Goal: Task Accomplishment & Management: Use online tool/utility

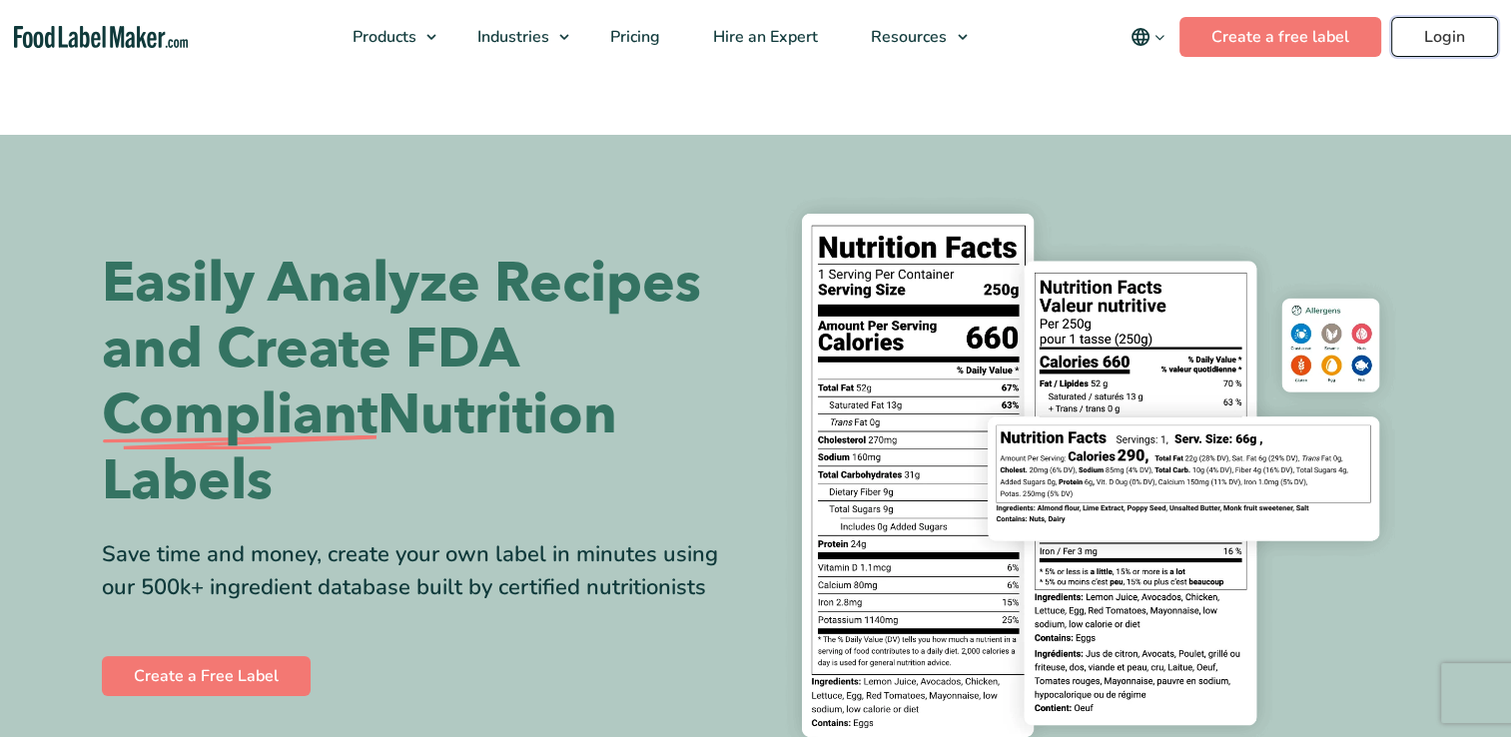
click at [1459, 34] on link "Login" at bounding box center [1444, 37] width 107 height 40
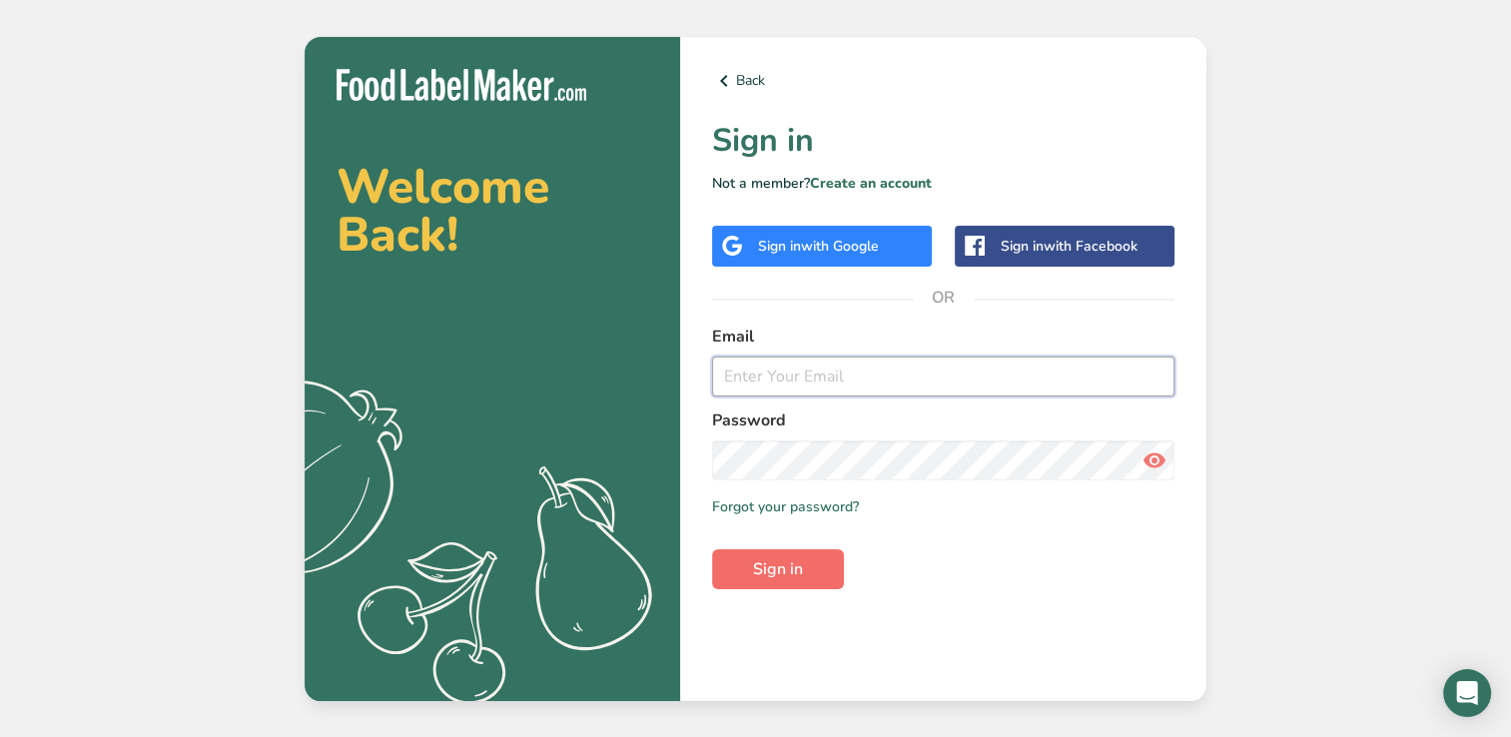
type input "mervyn.dsouza@sunberrylimited.com"
click at [788, 565] on span "Sign in" at bounding box center [778, 569] width 50 height 24
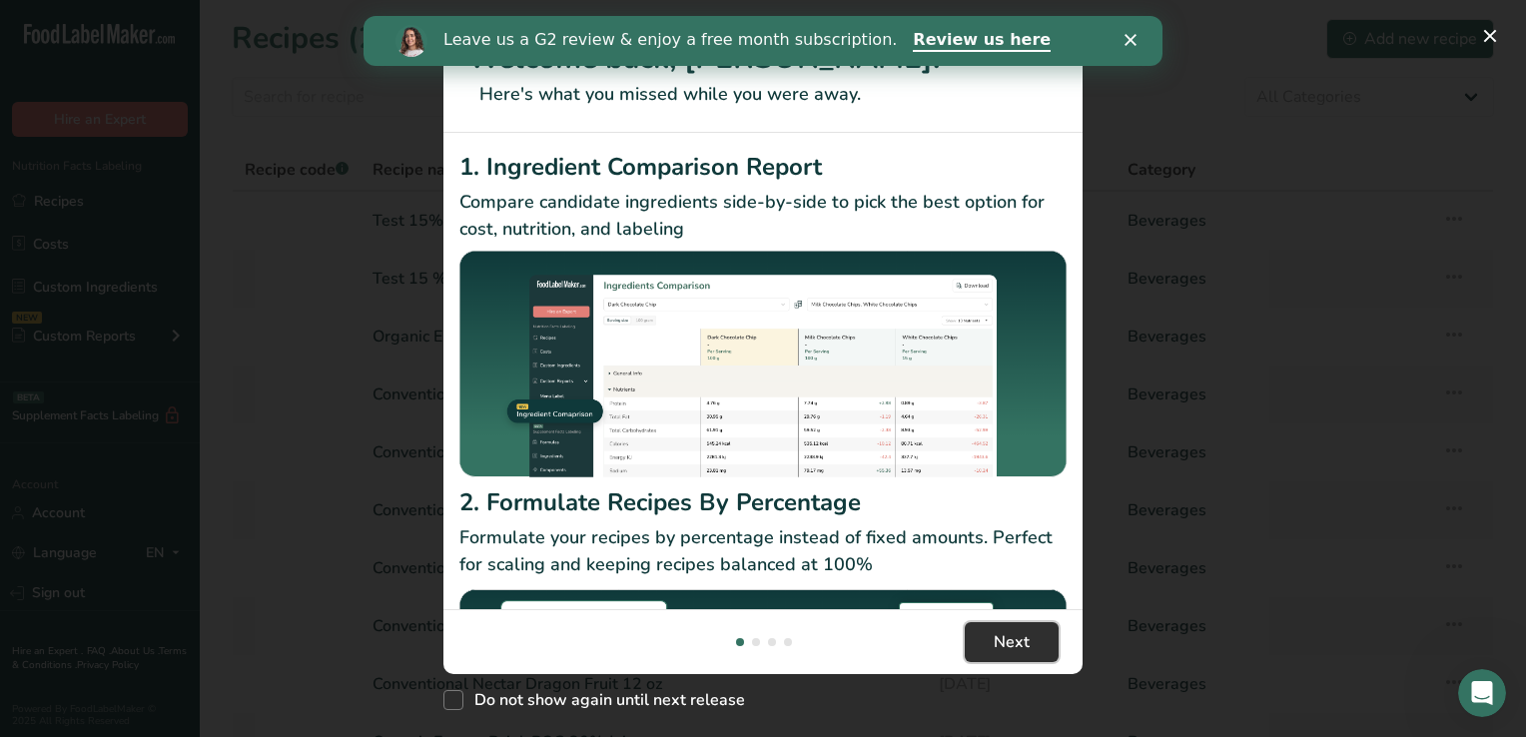
click at [1021, 639] on span "Next" at bounding box center [1012, 642] width 36 height 24
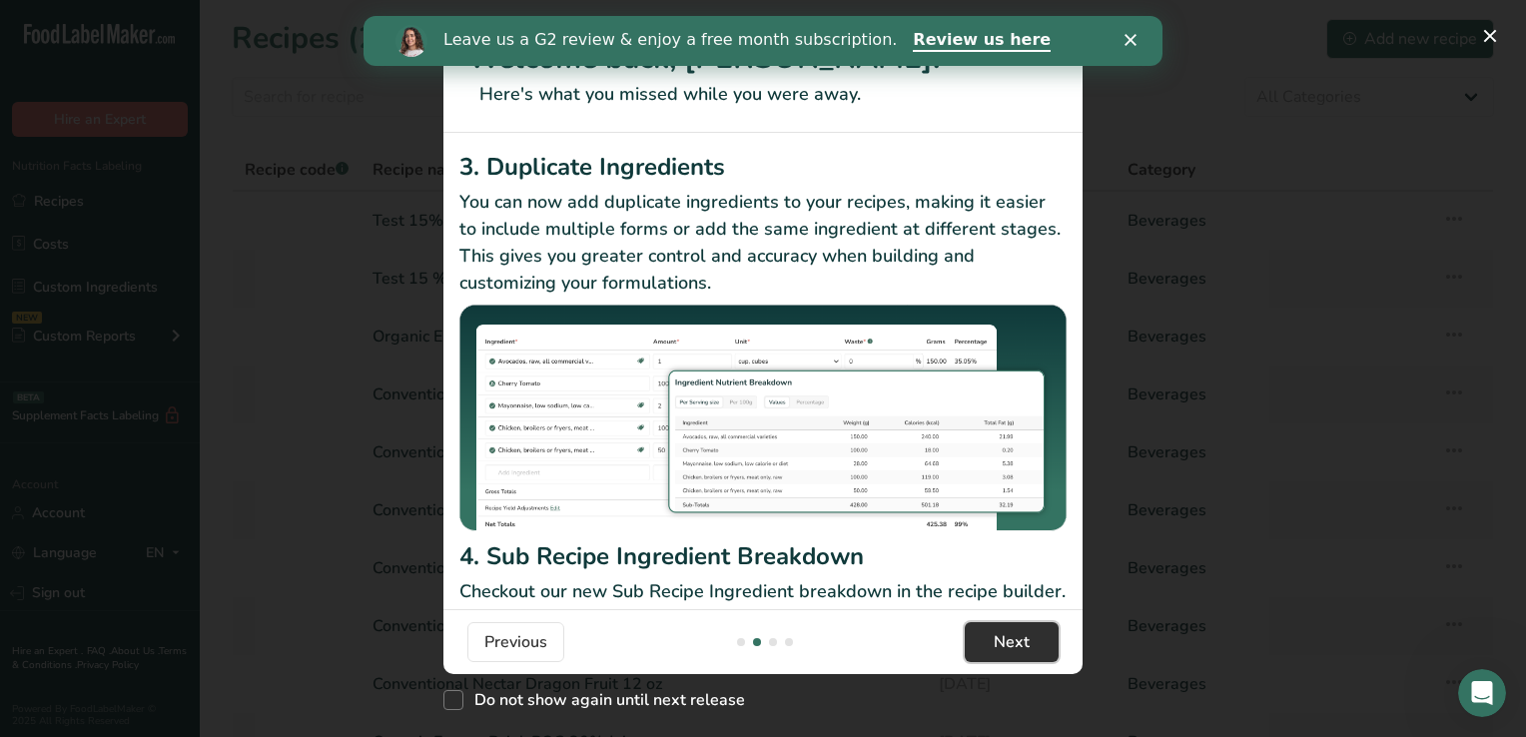
click at [1021, 639] on span "Next" at bounding box center [1012, 642] width 36 height 24
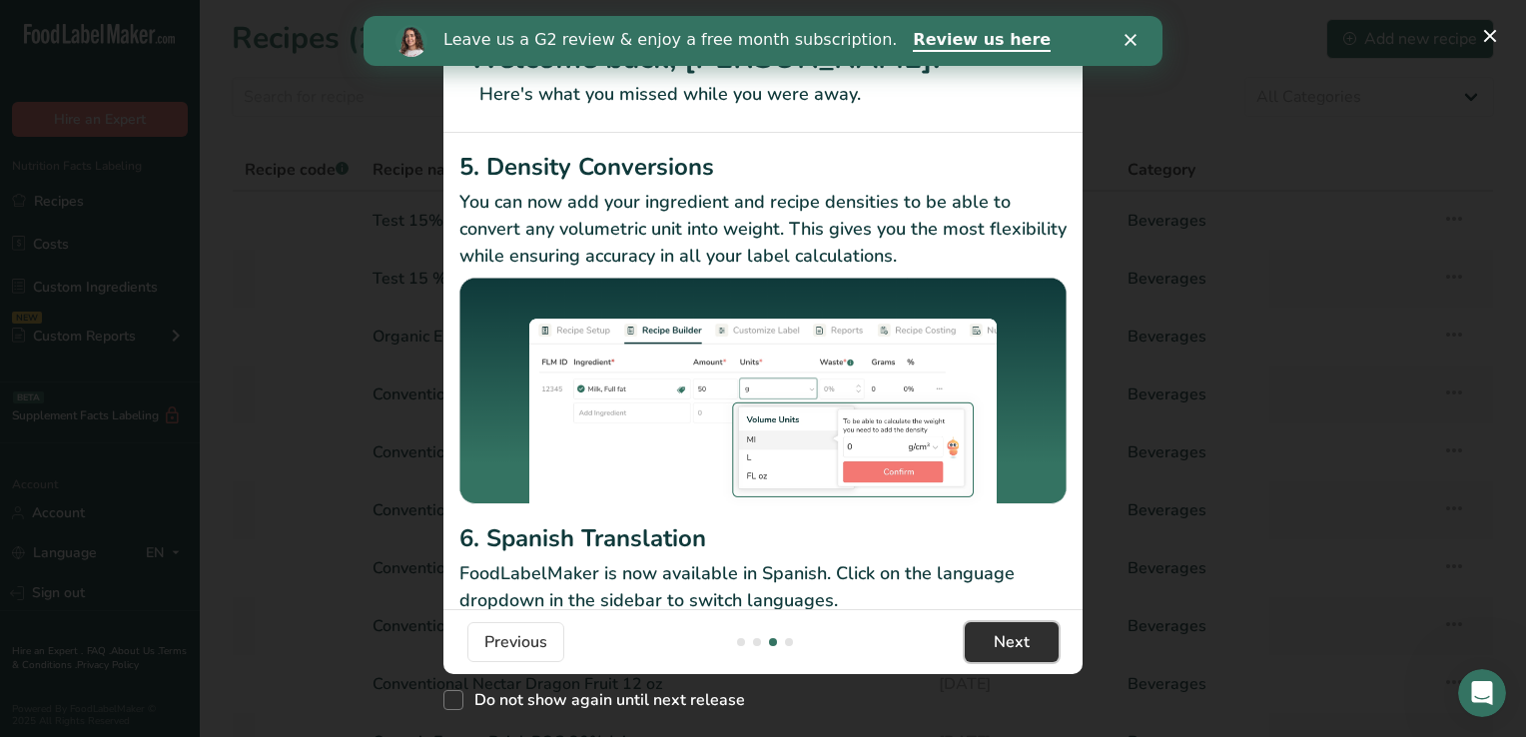
click at [1021, 639] on span "Next" at bounding box center [1012, 642] width 36 height 24
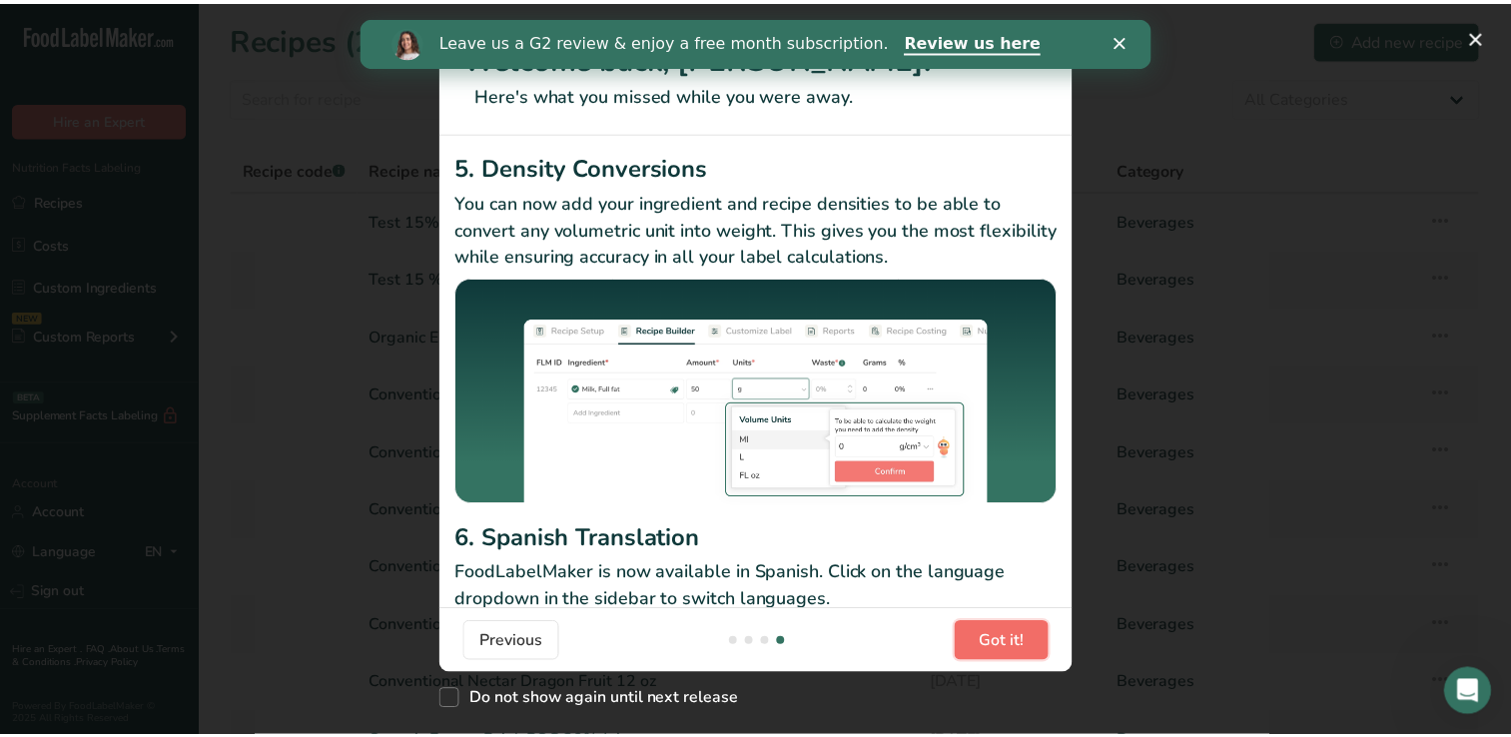
scroll to position [0, 1918]
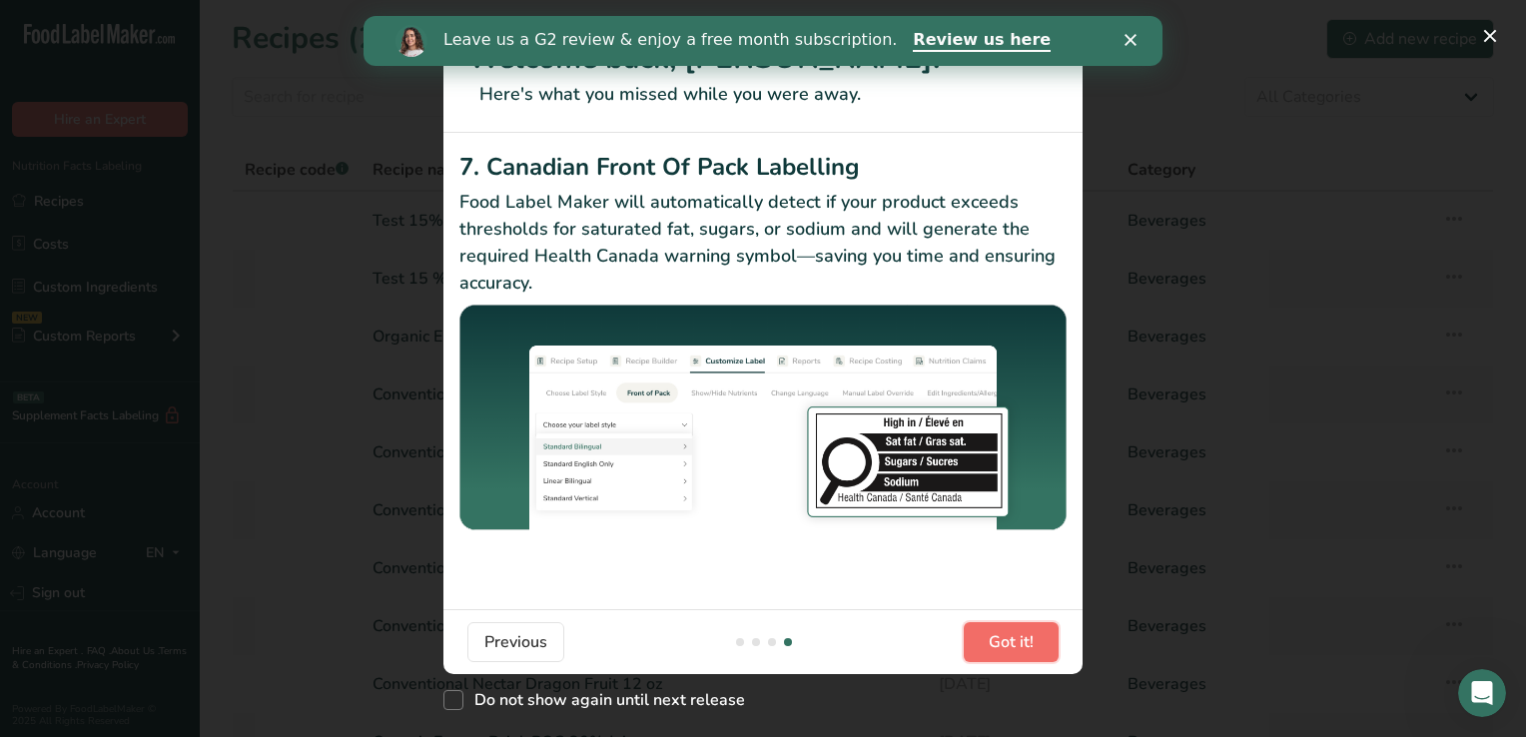
click at [1021, 639] on span "Got it!" at bounding box center [1011, 642] width 45 height 24
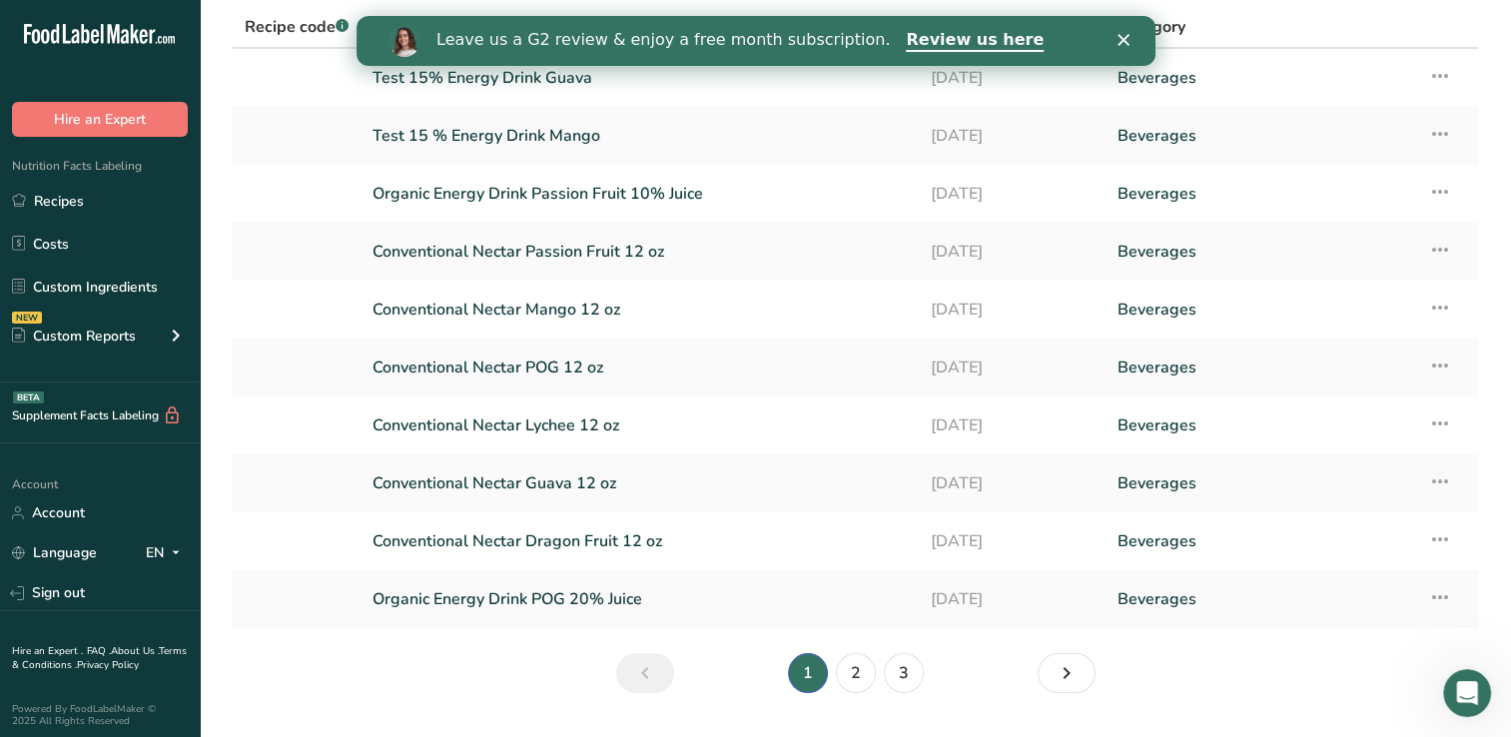
scroll to position [174, 0]
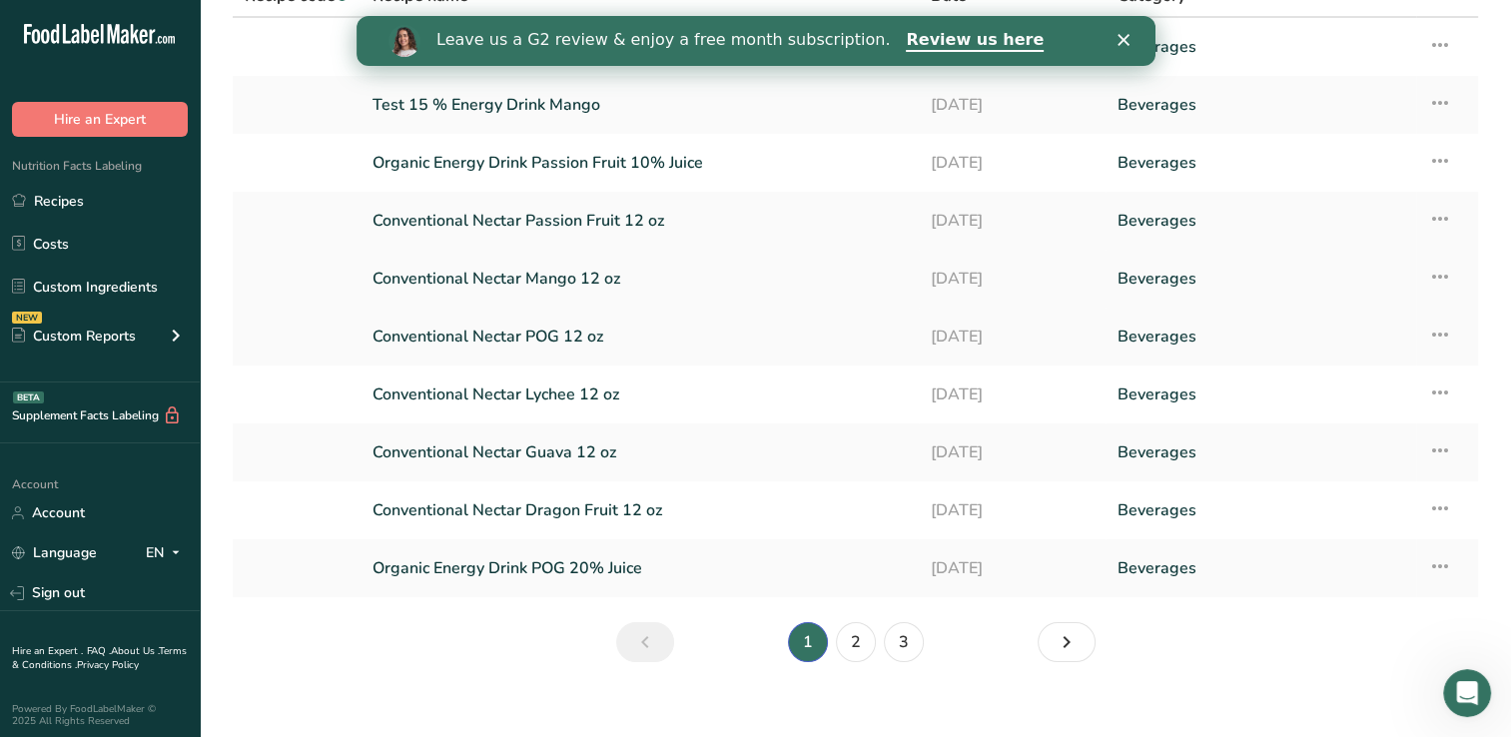
click at [576, 278] on link "Conventional Nectar Mango 12 oz" at bounding box center [640, 279] width 534 height 42
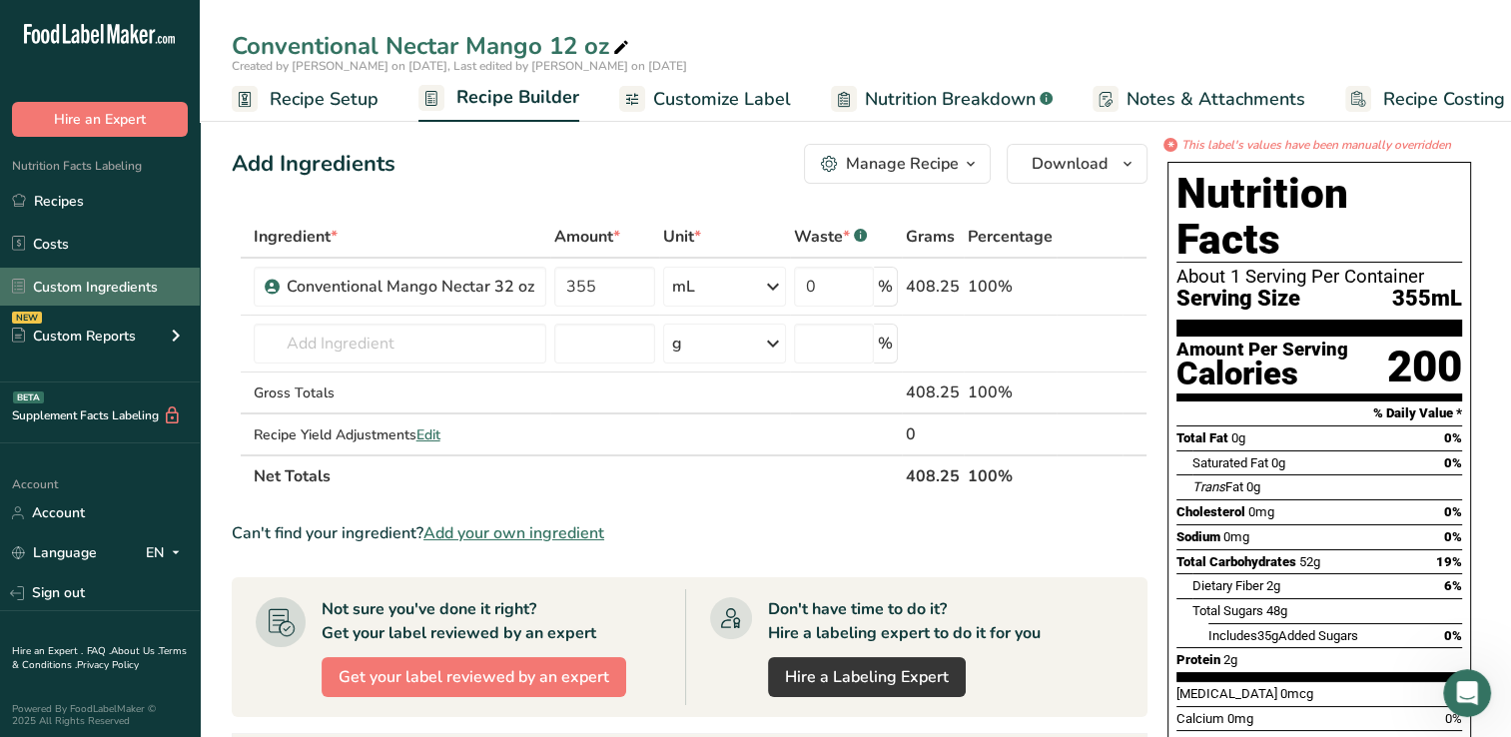
click at [79, 282] on link "Custom Ingredients" at bounding box center [100, 287] width 200 height 38
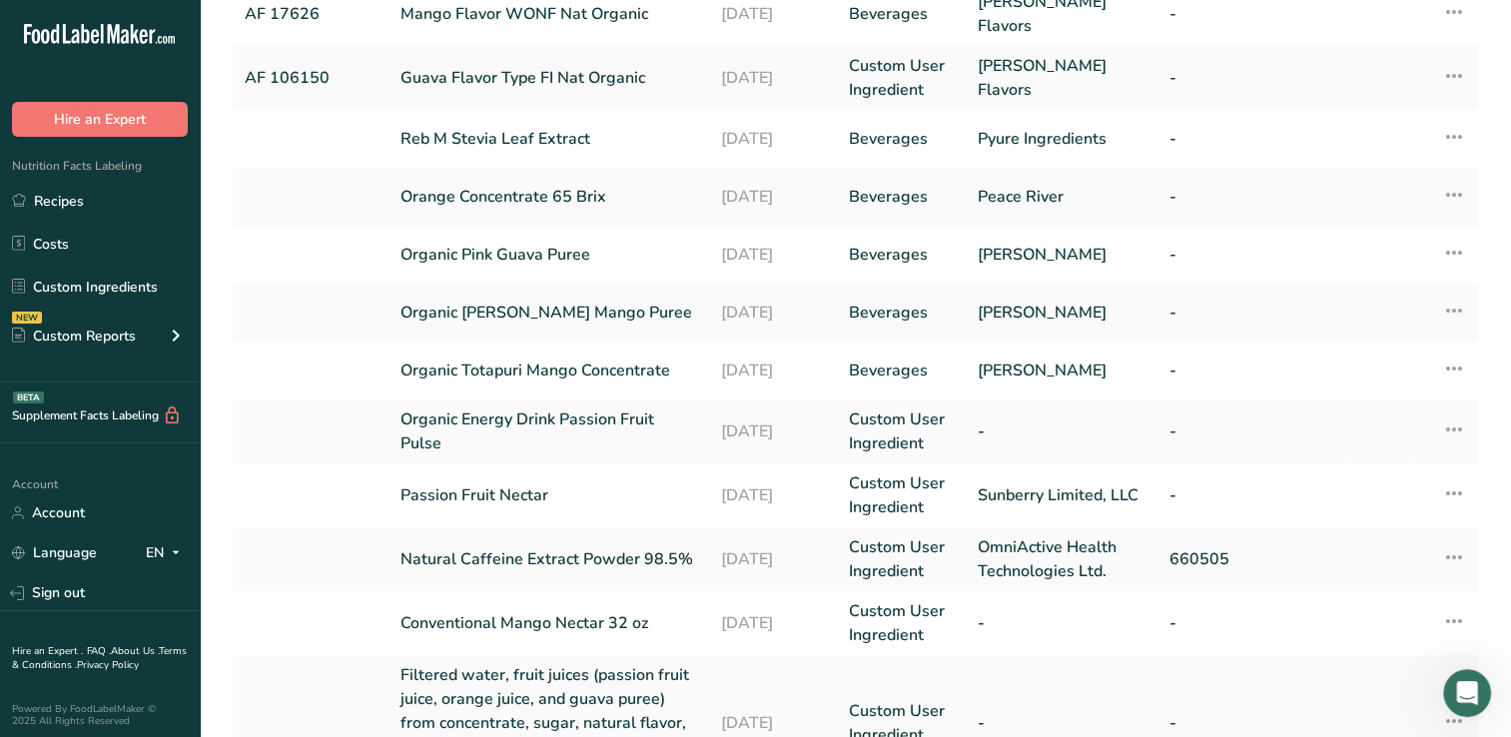
scroll to position [380, 0]
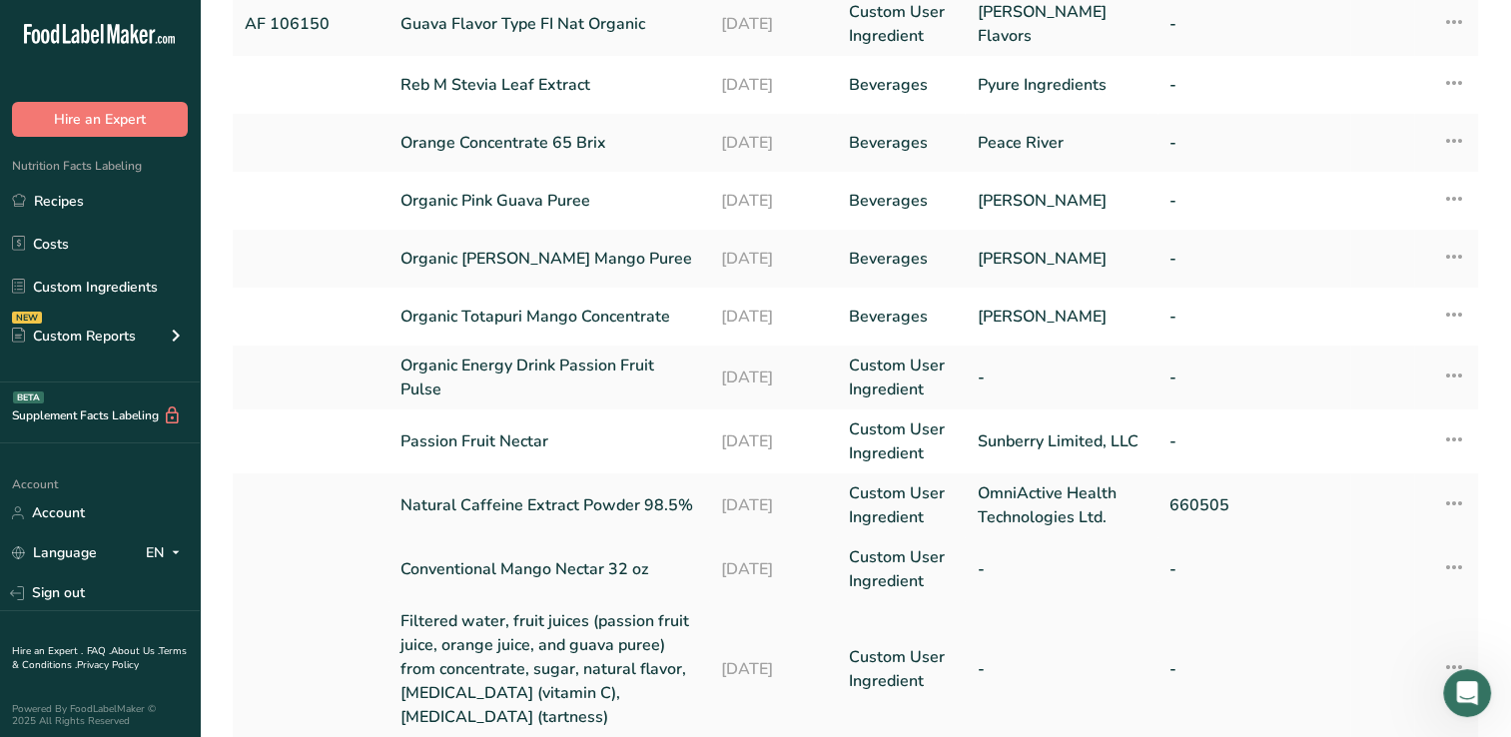
click at [591, 560] on link "Conventional Mango Nectar 32 oz" at bounding box center [549, 569] width 297 height 24
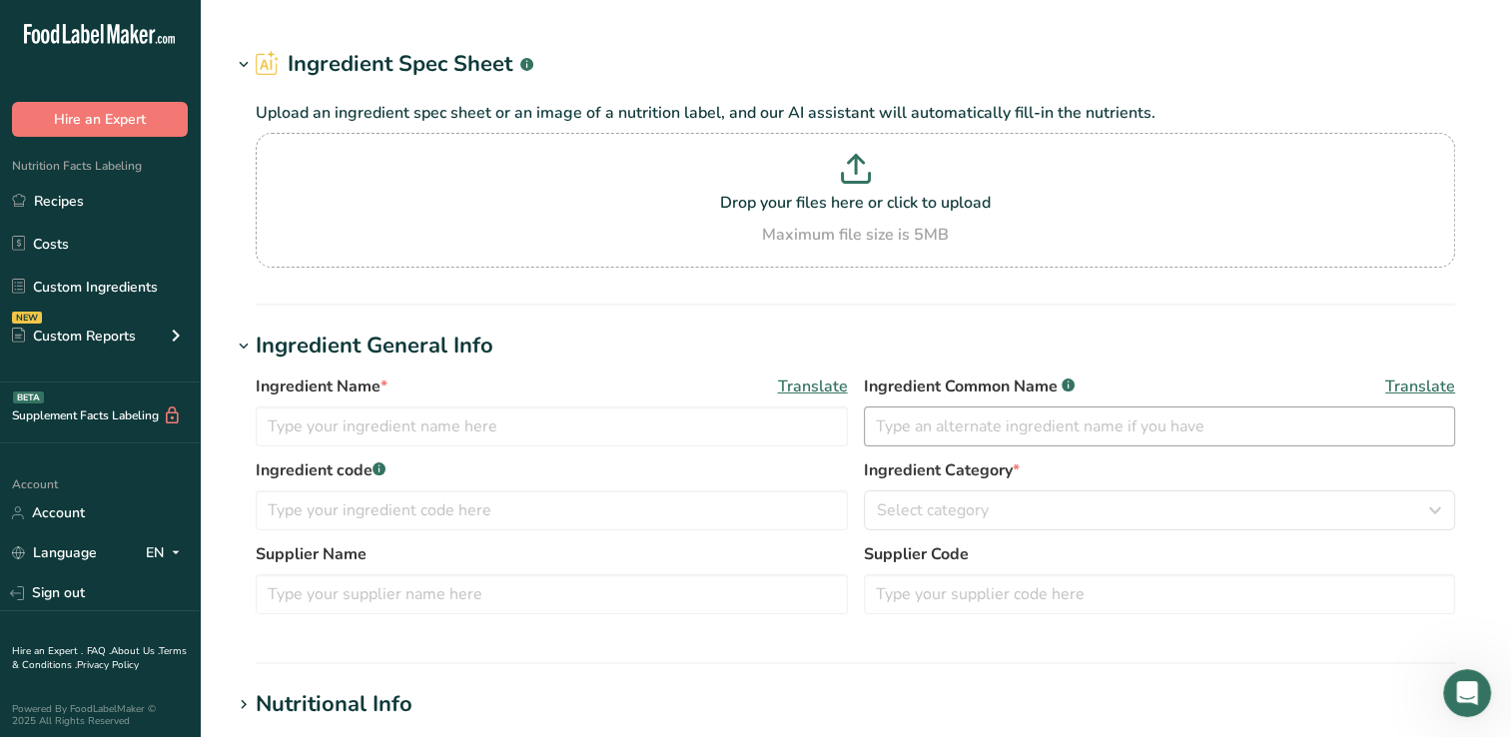
type input "Conventional Mango Nectar 32 oz"
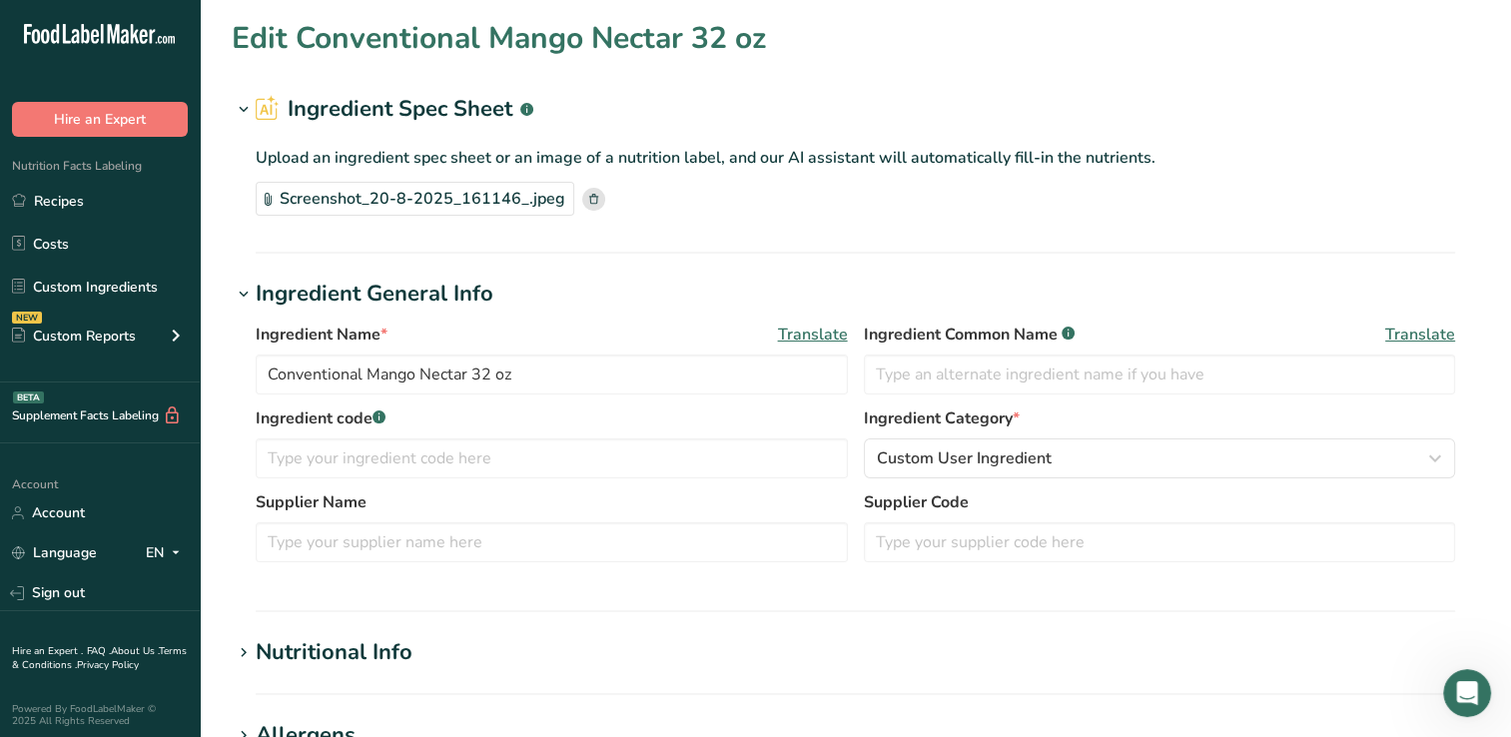
click at [433, 194] on div "Screenshot_20-8-2025_161146_.jpeg" at bounding box center [415, 199] width 319 height 34
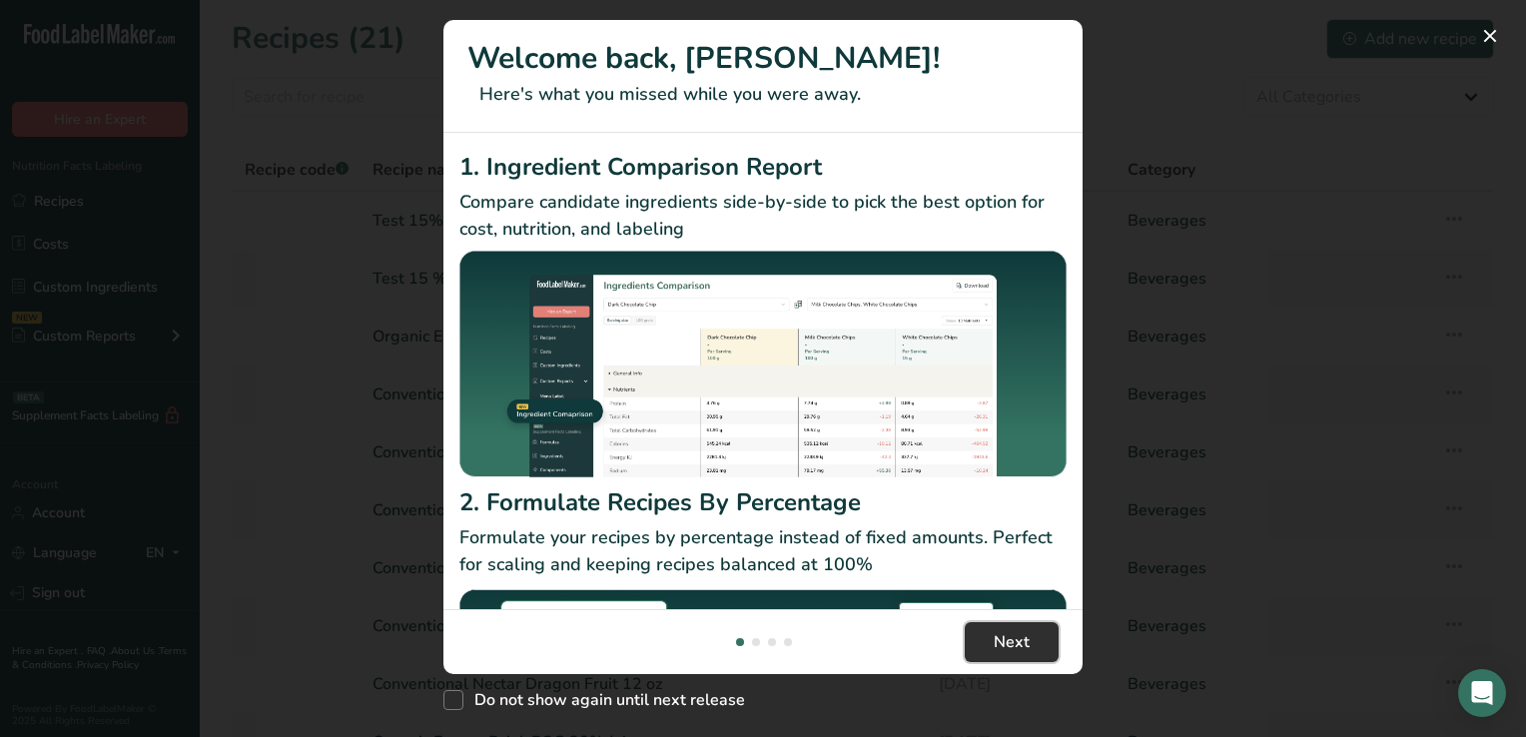
click at [1005, 641] on span "Next" at bounding box center [1012, 642] width 36 height 24
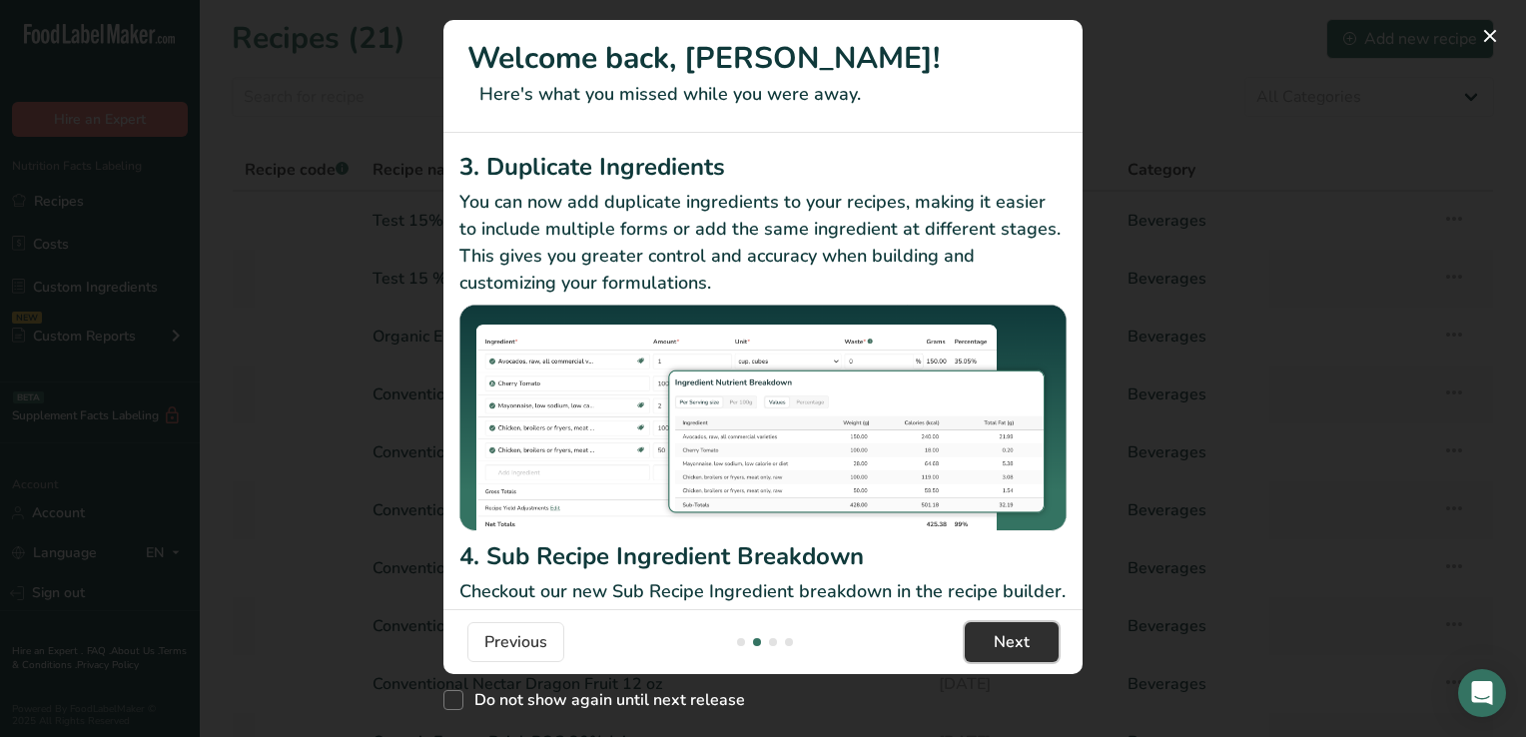
click at [1005, 641] on span "Next" at bounding box center [1012, 642] width 36 height 24
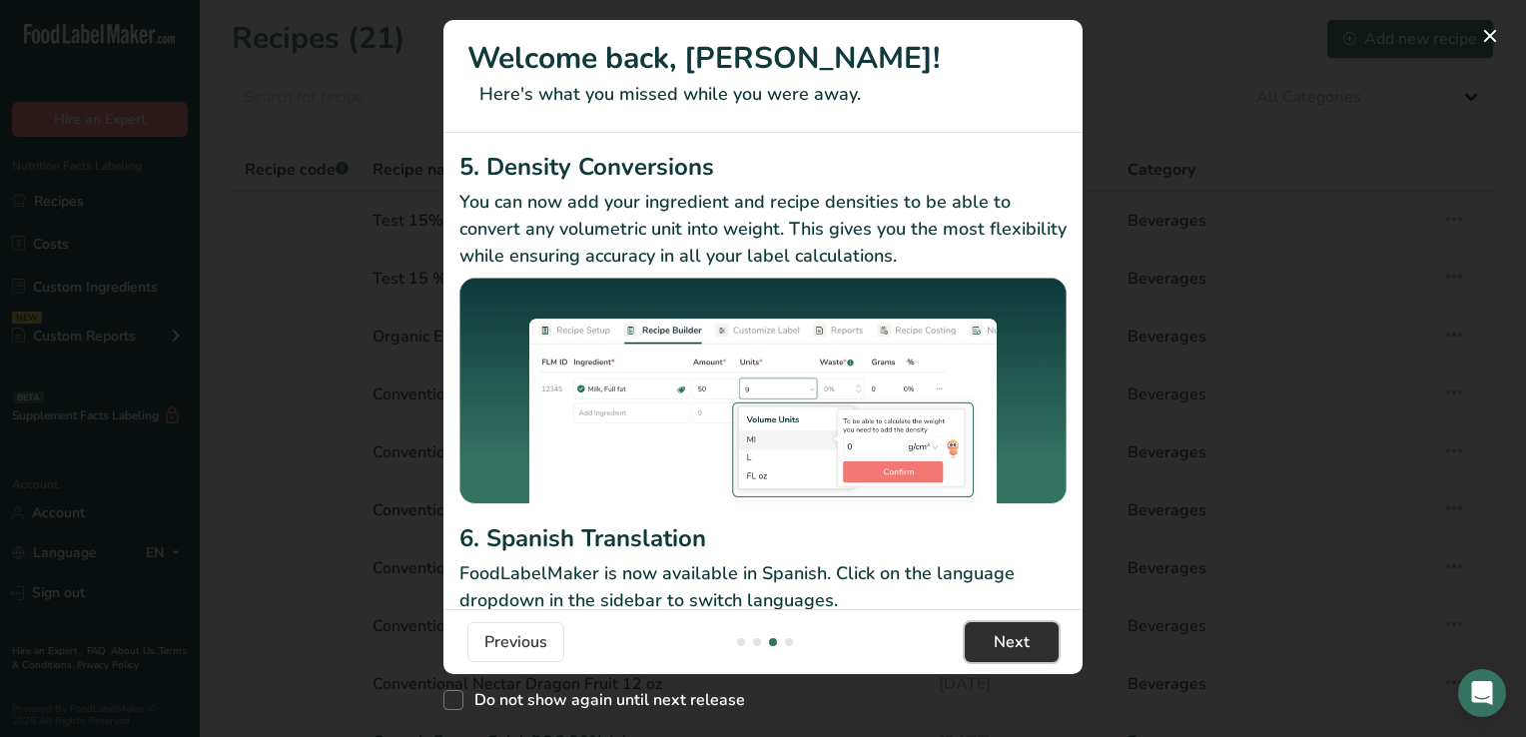
click at [1005, 641] on span "Next" at bounding box center [1012, 642] width 36 height 24
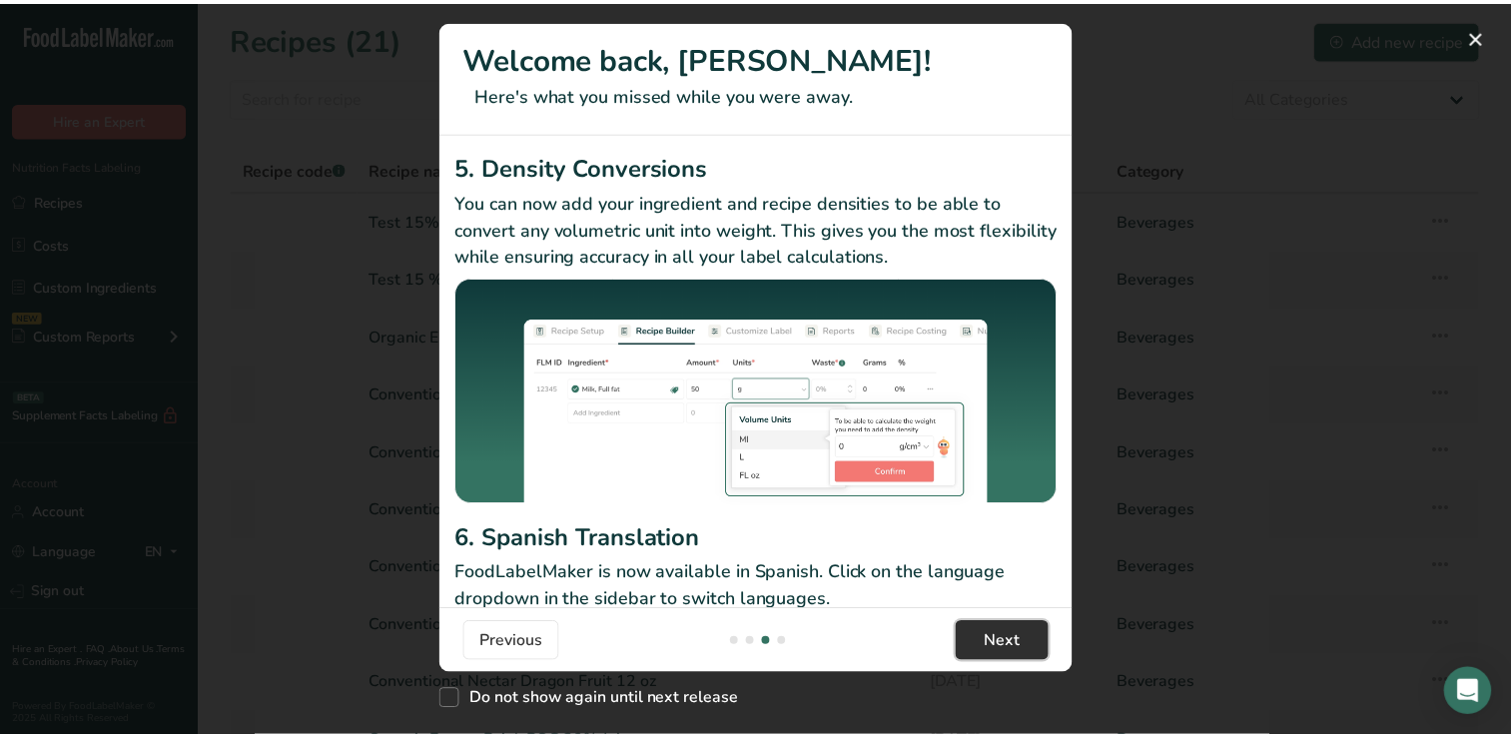
scroll to position [0, 1918]
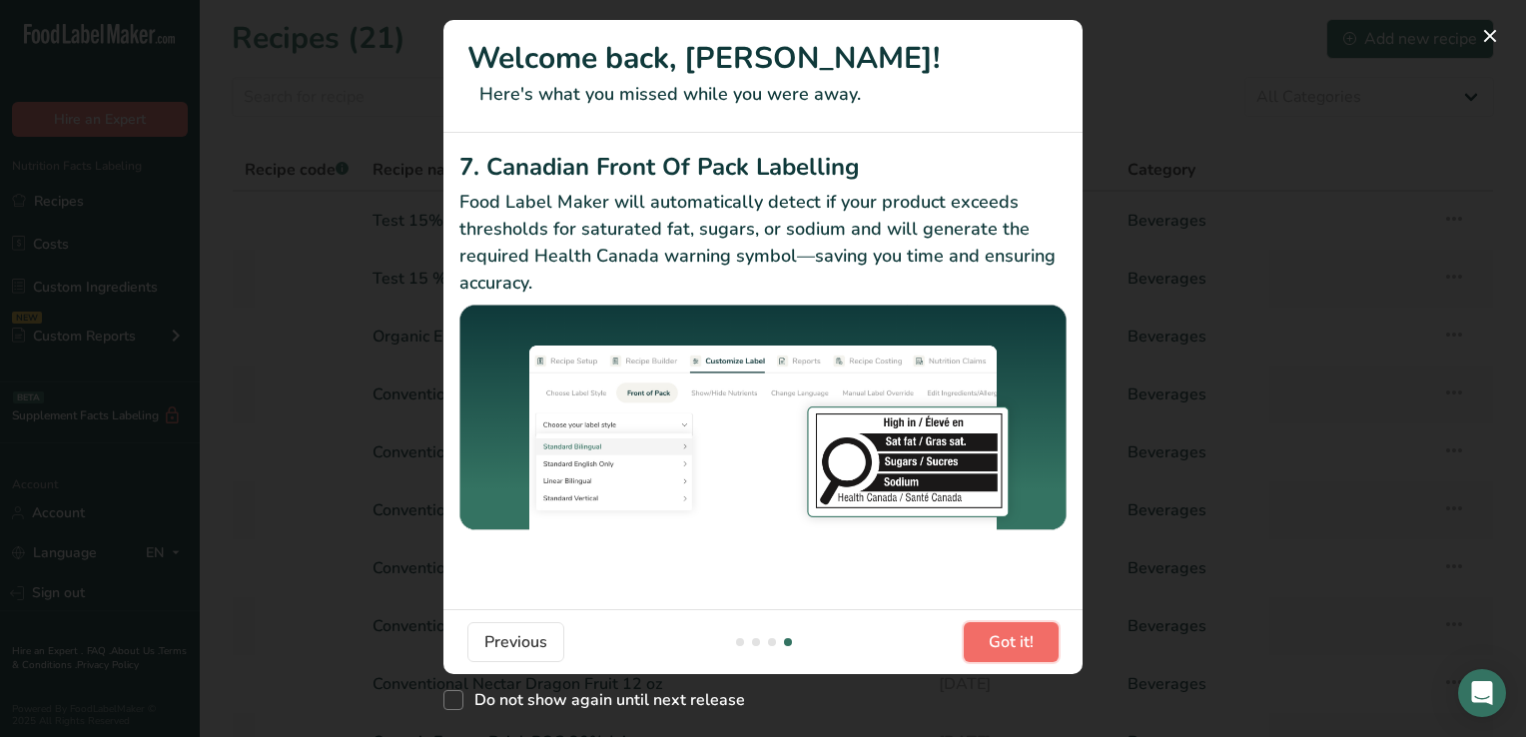
click at [1005, 641] on span "Got it!" at bounding box center [1011, 642] width 45 height 24
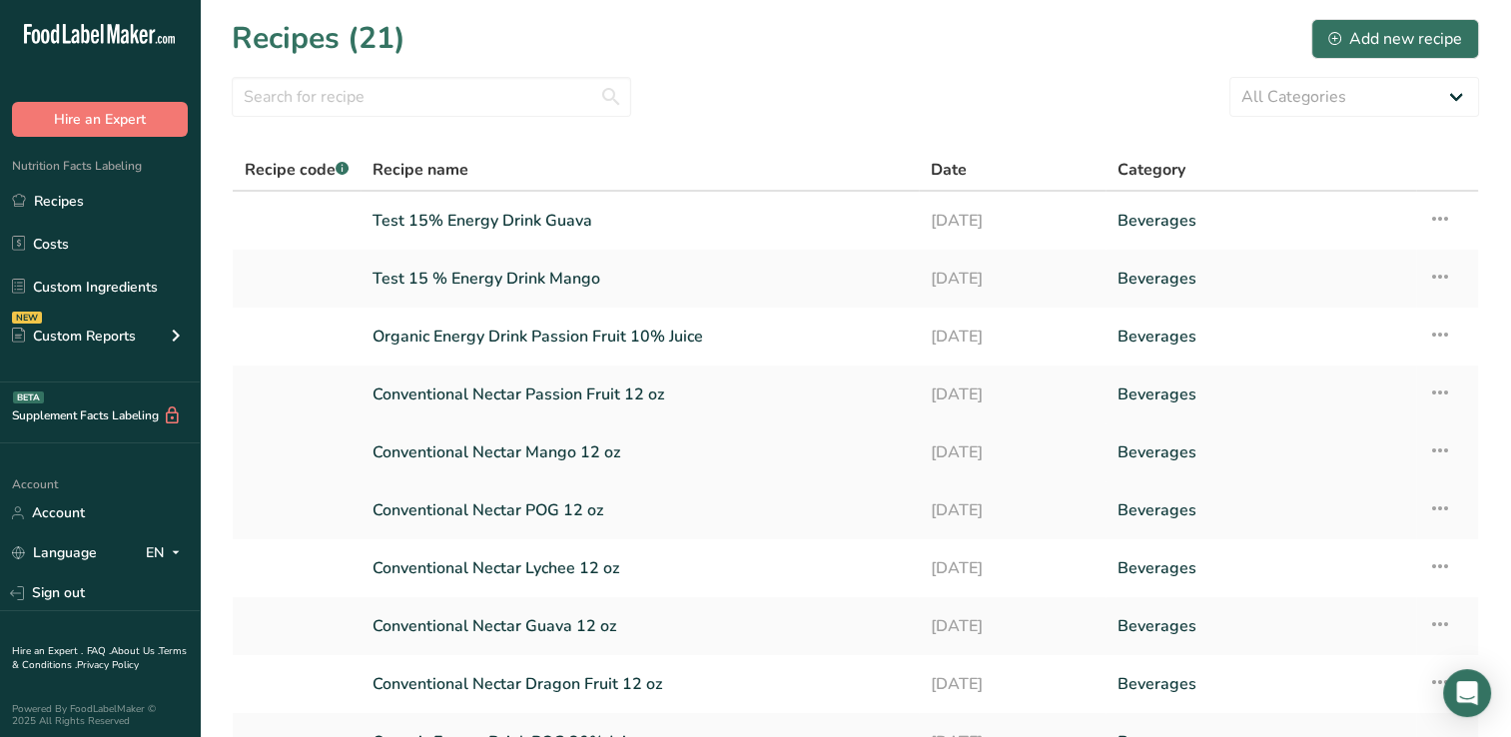
click at [530, 447] on link "Conventional Nectar Mango 12 oz" at bounding box center [640, 452] width 534 height 42
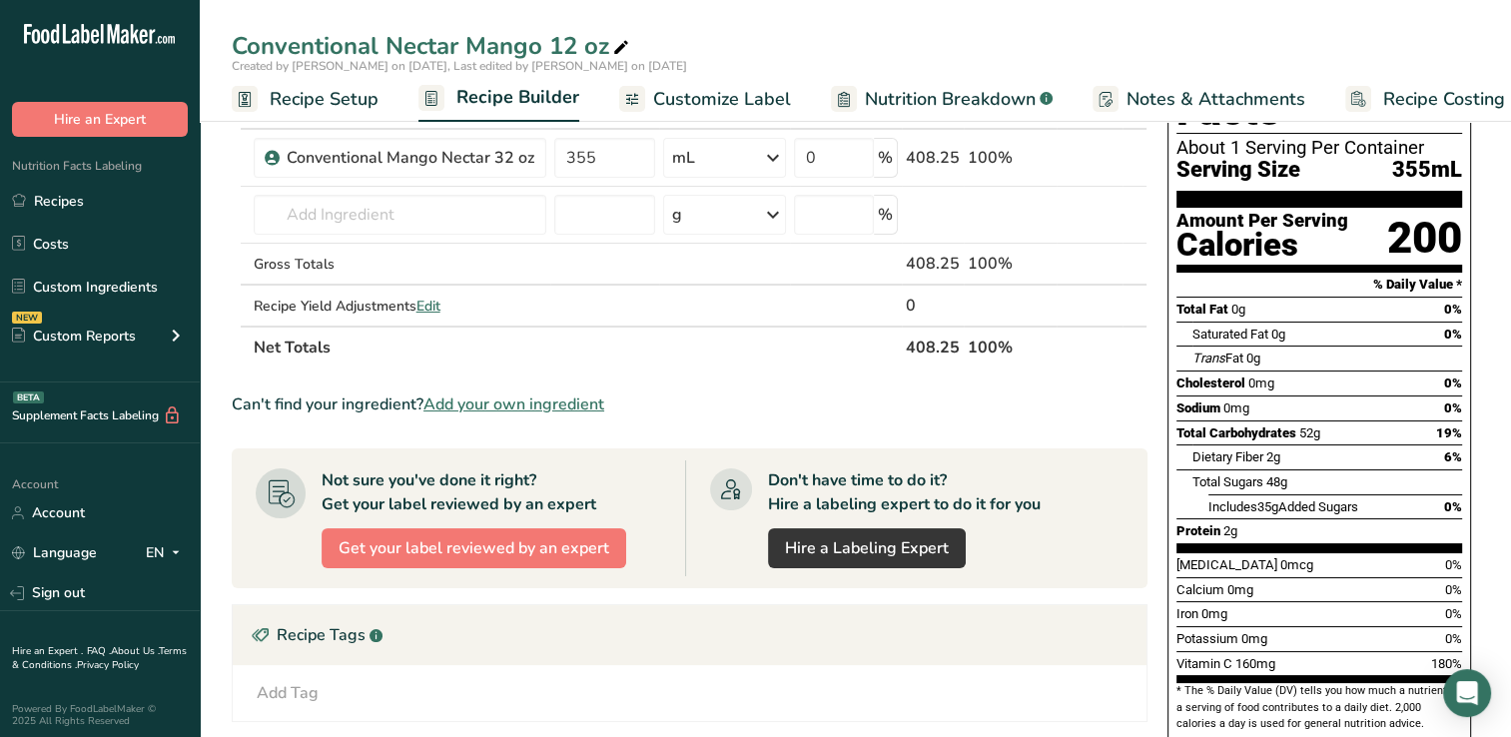
scroll to position [131, 0]
drag, startPoint x: 1500, startPoint y: 284, endPoint x: 1529, endPoint y: -14, distance: 299.1
click at [1510, 0] on html ".a-20{fill:#fff;} Hire an Expert Nutrition Facts Labeling Recipes Costs Custom …" at bounding box center [755, 500] width 1511 height 1258
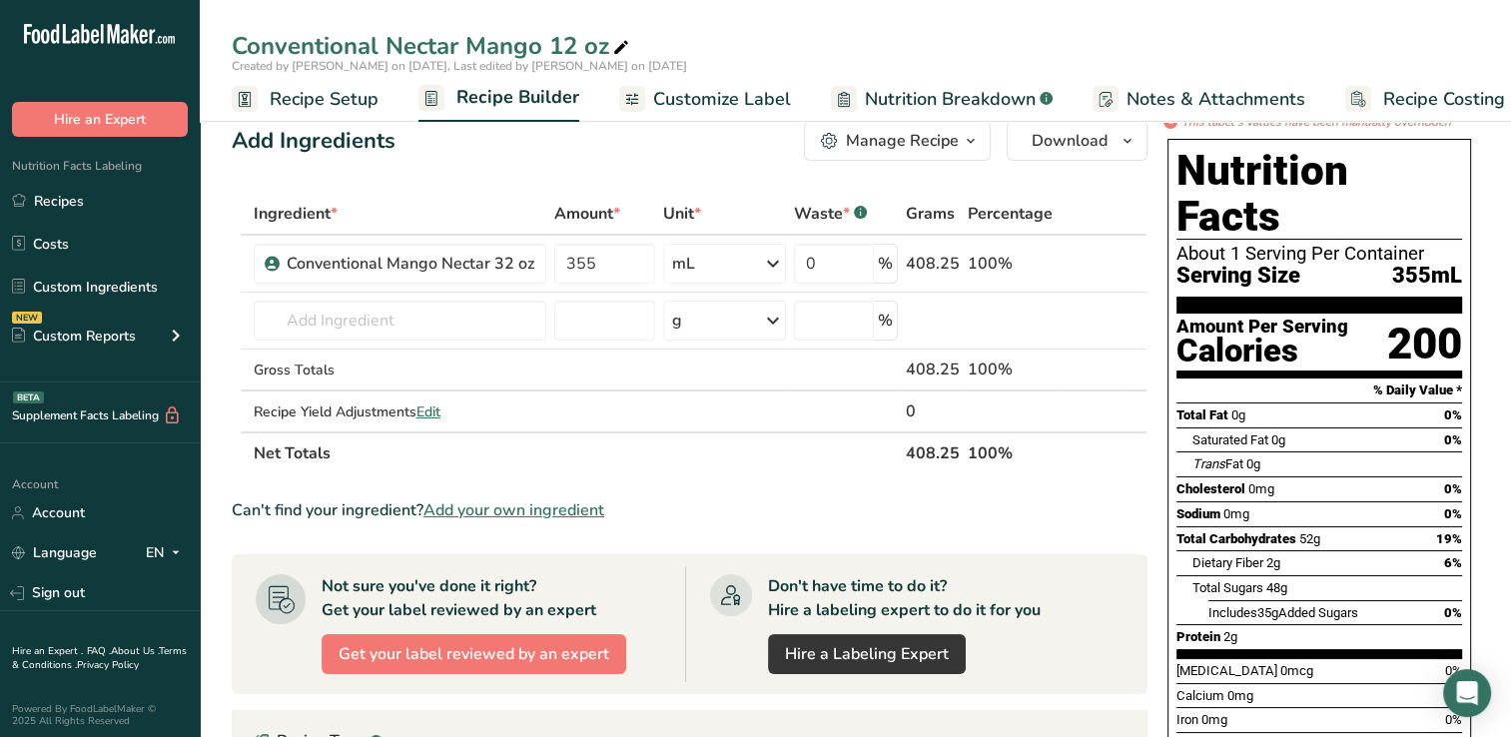
click at [1071, 42] on div "Conventional Nectar Mango 12 oz" at bounding box center [855, 46] width 1311 height 36
click at [58, 201] on link "Recipes" at bounding box center [100, 201] width 200 height 38
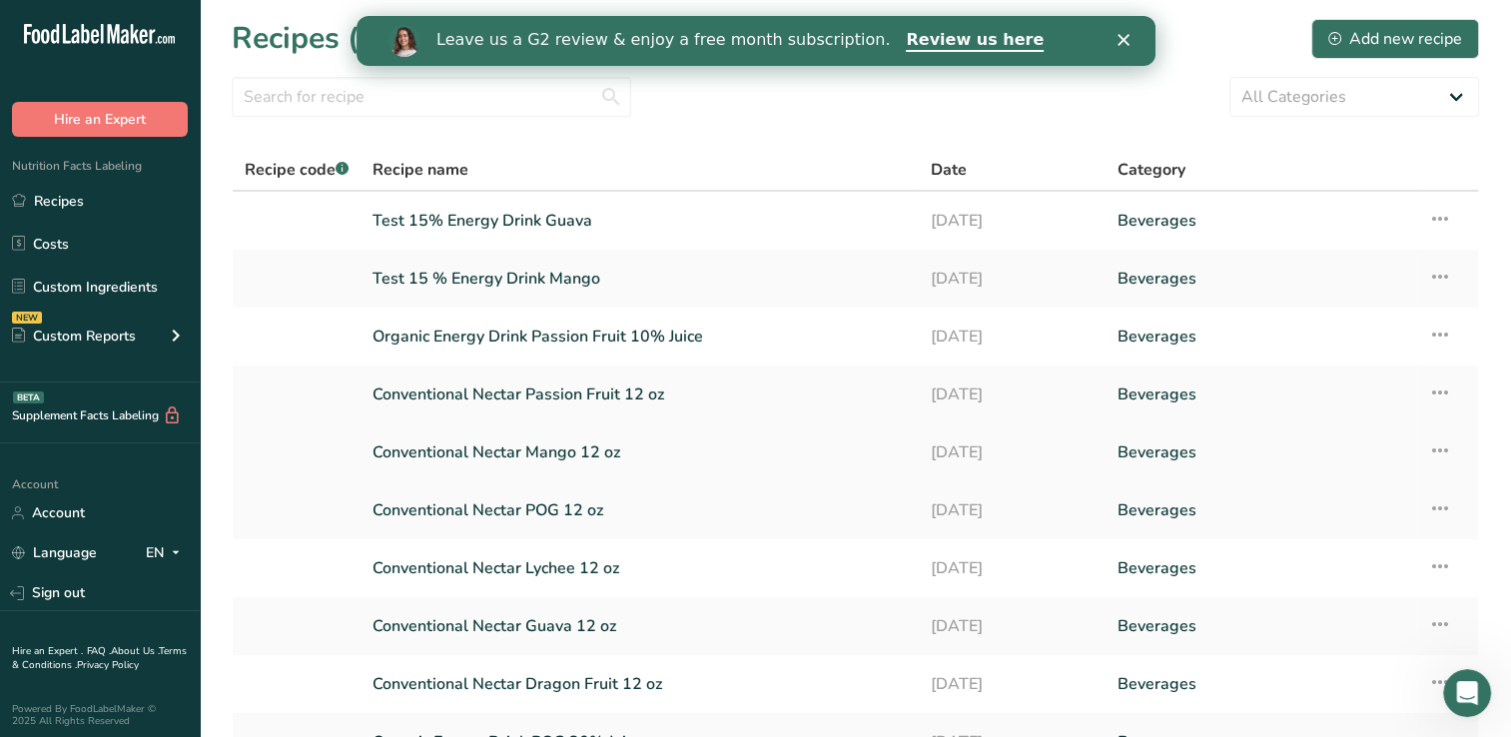
click at [558, 453] on link "Conventional Nectar Mango 12 oz" at bounding box center [640, 452] width 534 height 42
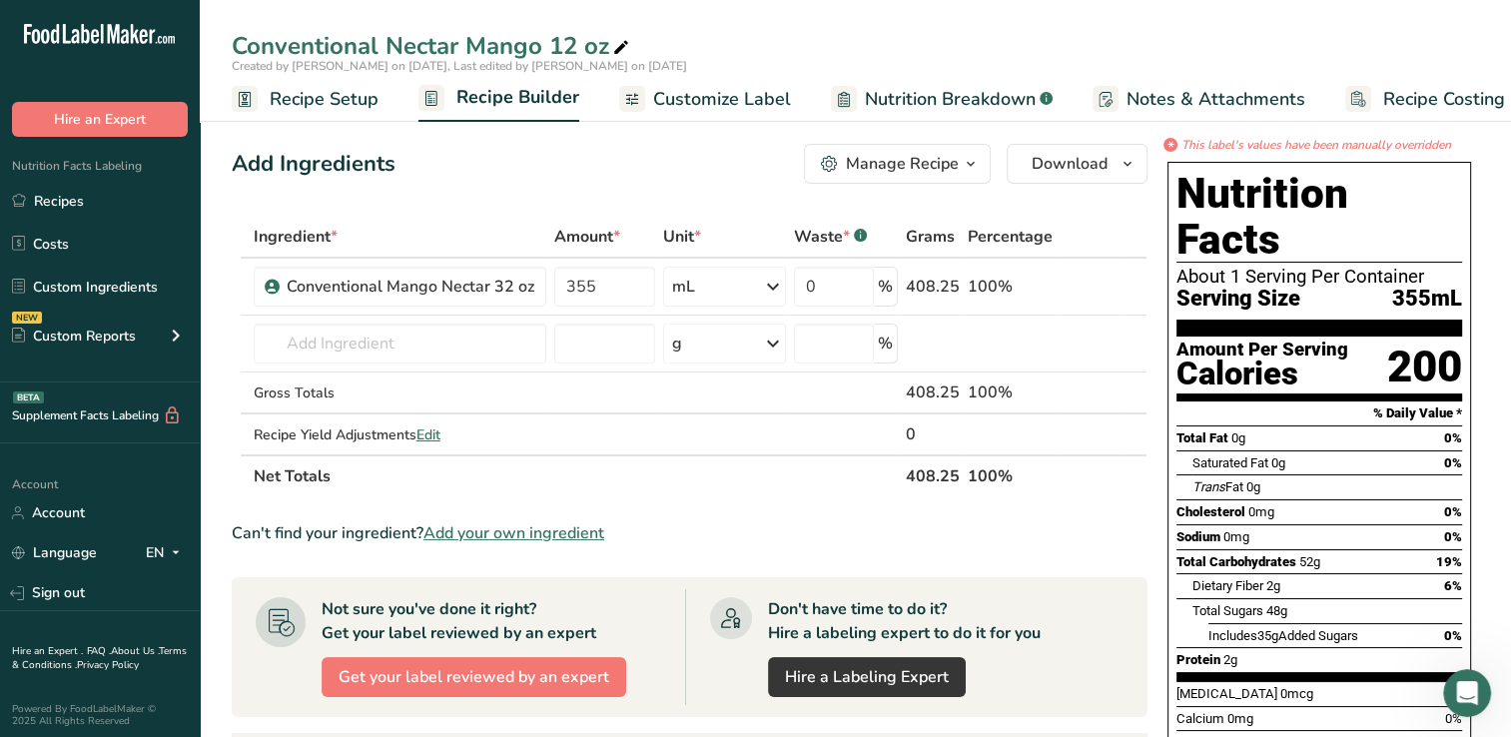
click at [1119, 531] on div "Can't find your ingredient? Add your own ingredient" at bounding box center [690, 533] width 916 height 24
click at [1124, 537] on div "Can't find your ingredient? Add your own ingredient" at bounding box center [690, 533] width 916 height 24
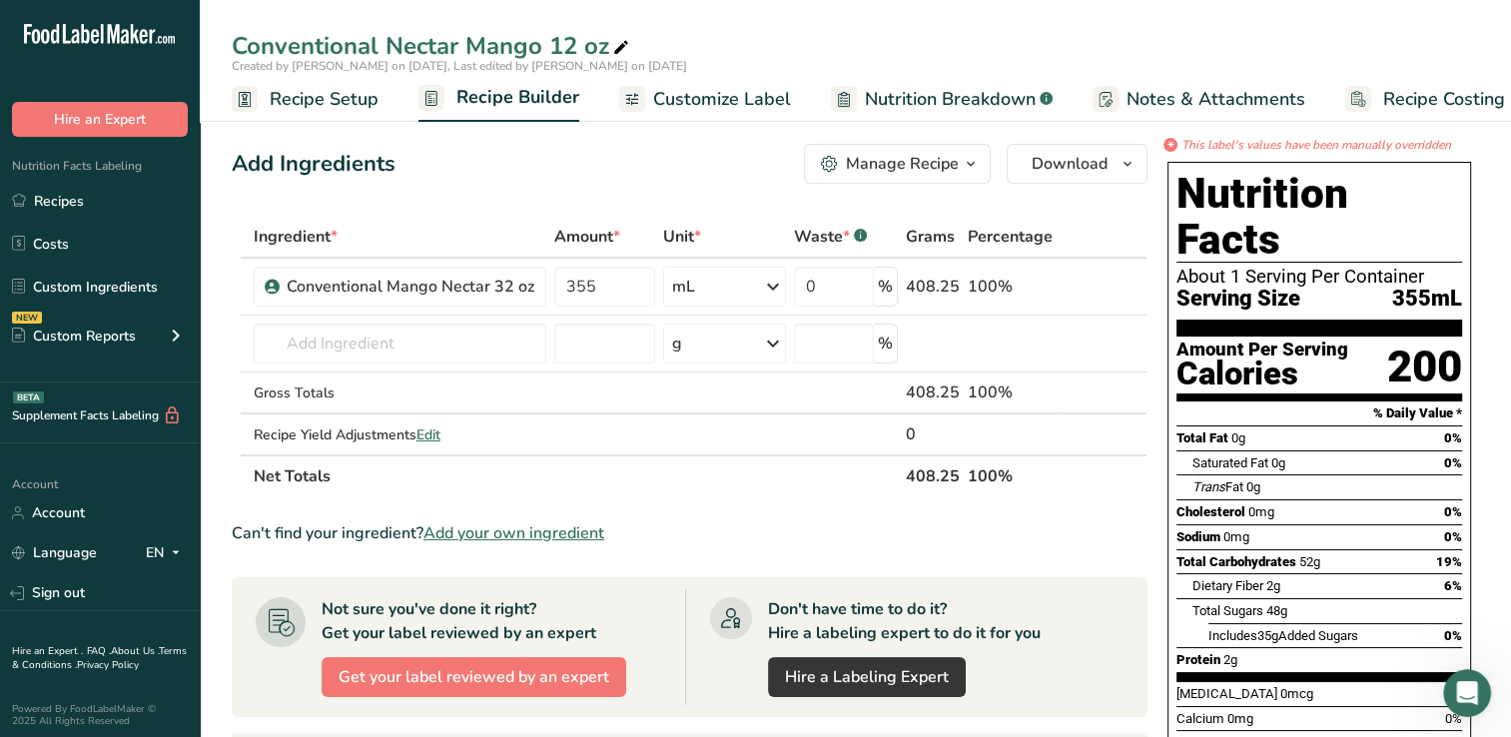
click at [1124, 537] on div "Can't find your ingredient? Add your own ingredient" at bounding box center [690, 533] width 916 height 24
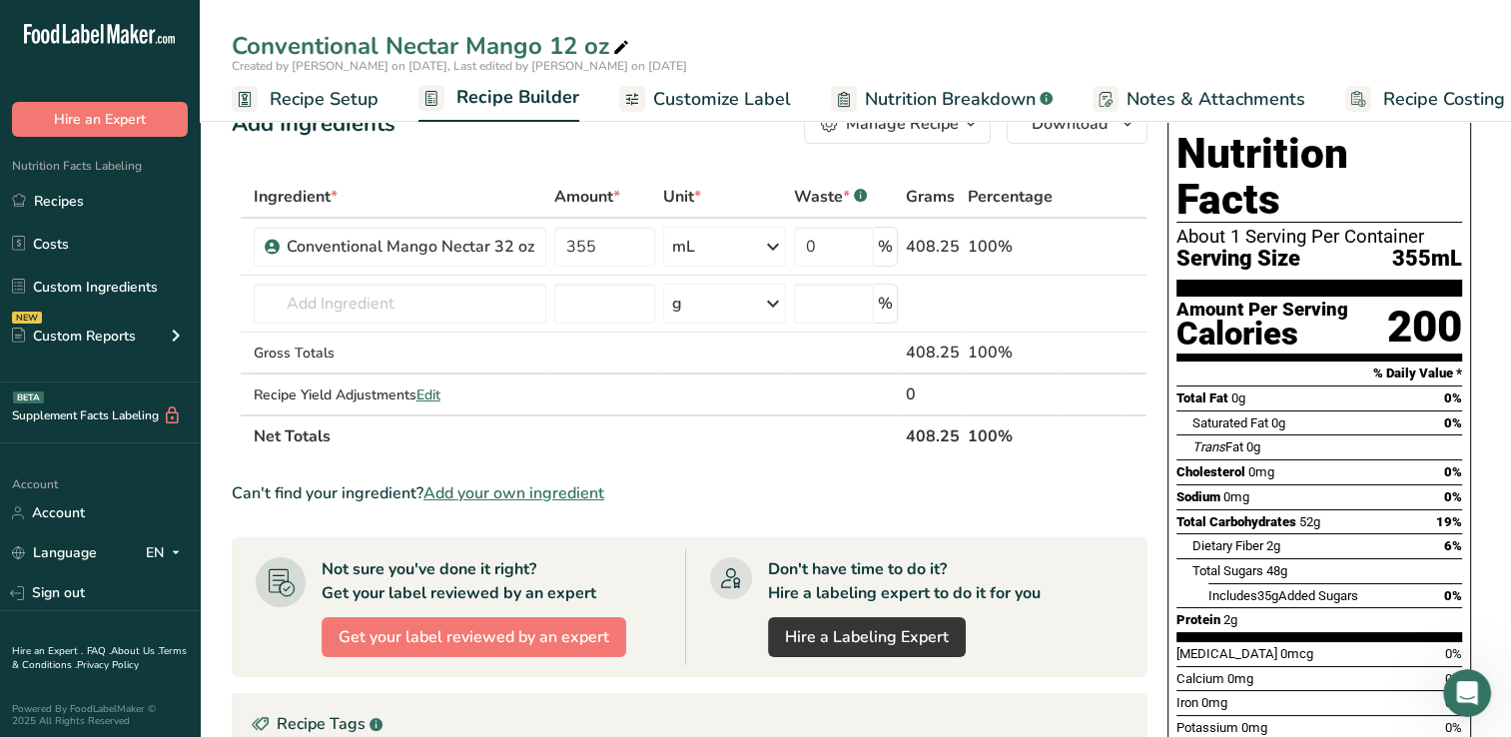
scroll to position [160, 0]
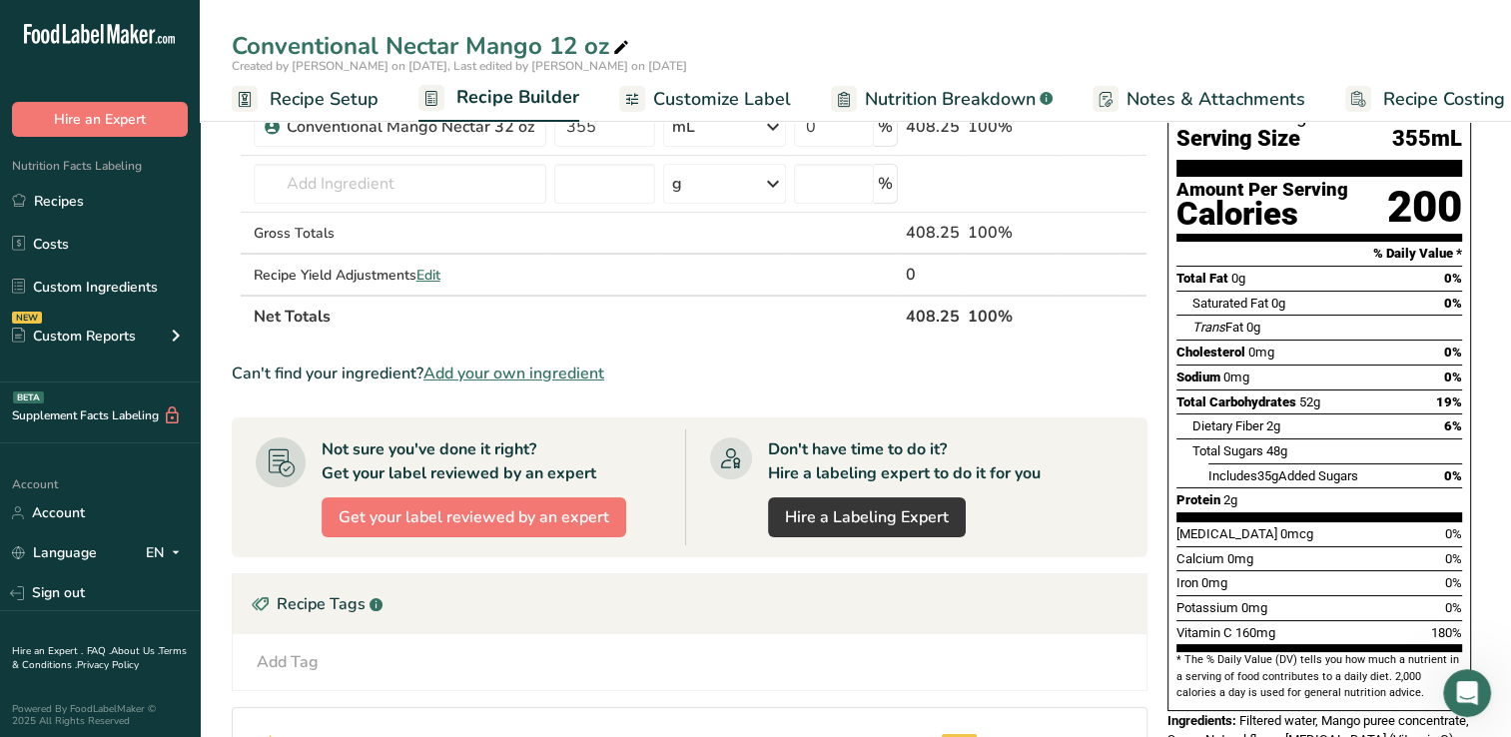
click at [1124, 537] on section "Not sure you've done it right? Get your label reviewed by an expert Get your la…" at bounding box center [690, 488] width 916 height 140
click at [700, 94] on span "Customize Label" at bounding box center [722, 99] width 138 height 27
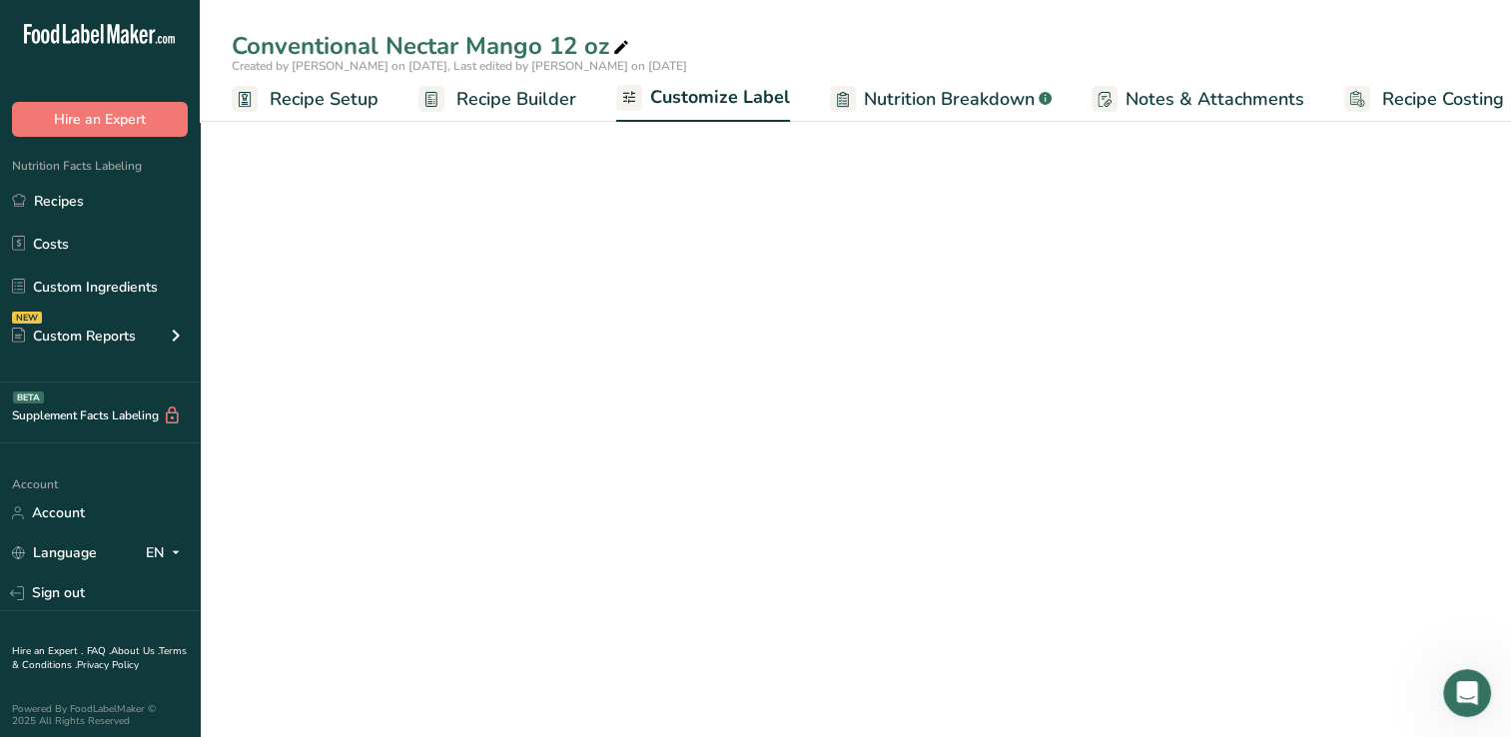
scroll to position [0, 25]
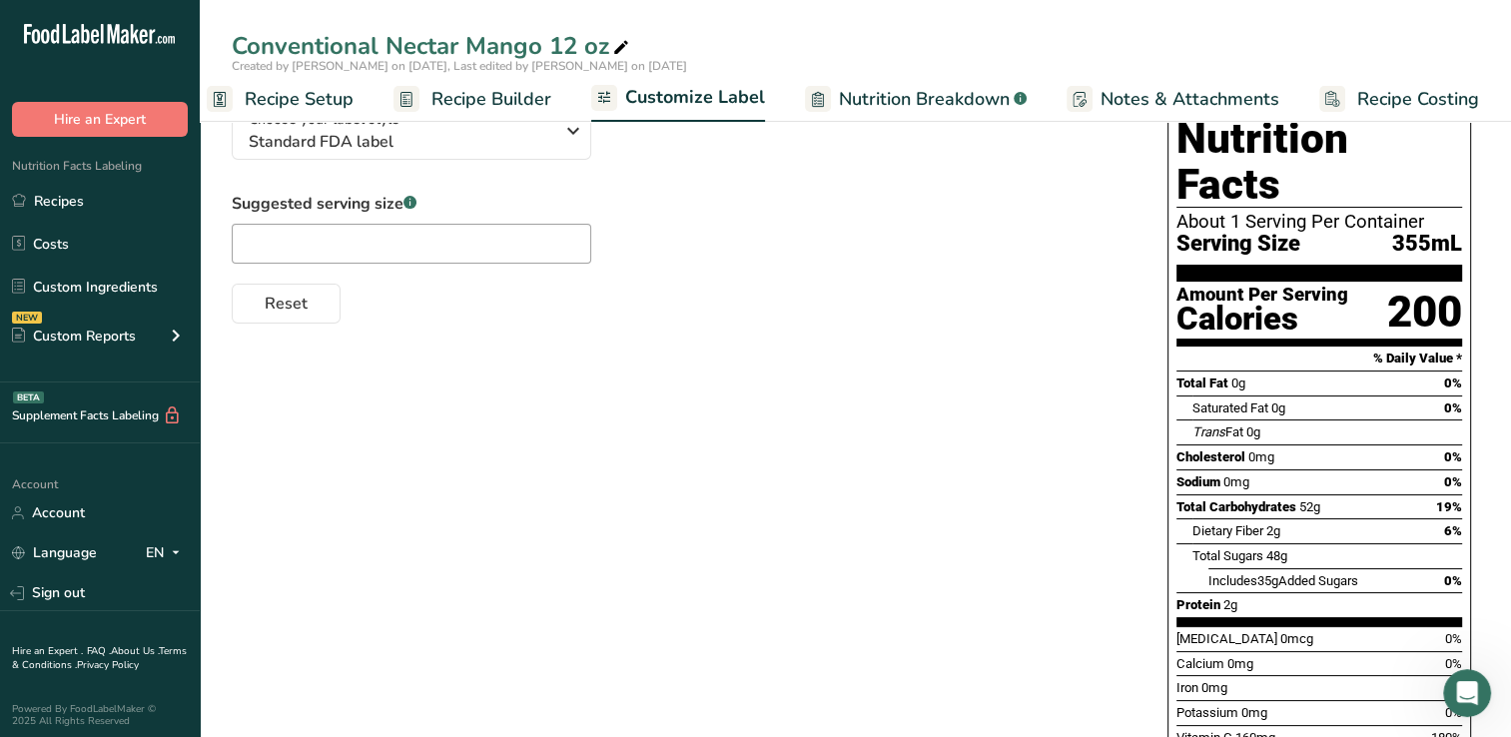
drag, startPoint x: 1520, startPoint y: 165, endPoint x: 924, endPoint y: 100, distance: 599.8
click at [924, 100] on span "Nutrition Breakdown" at bounding box center [924, 99] width 171 height 27
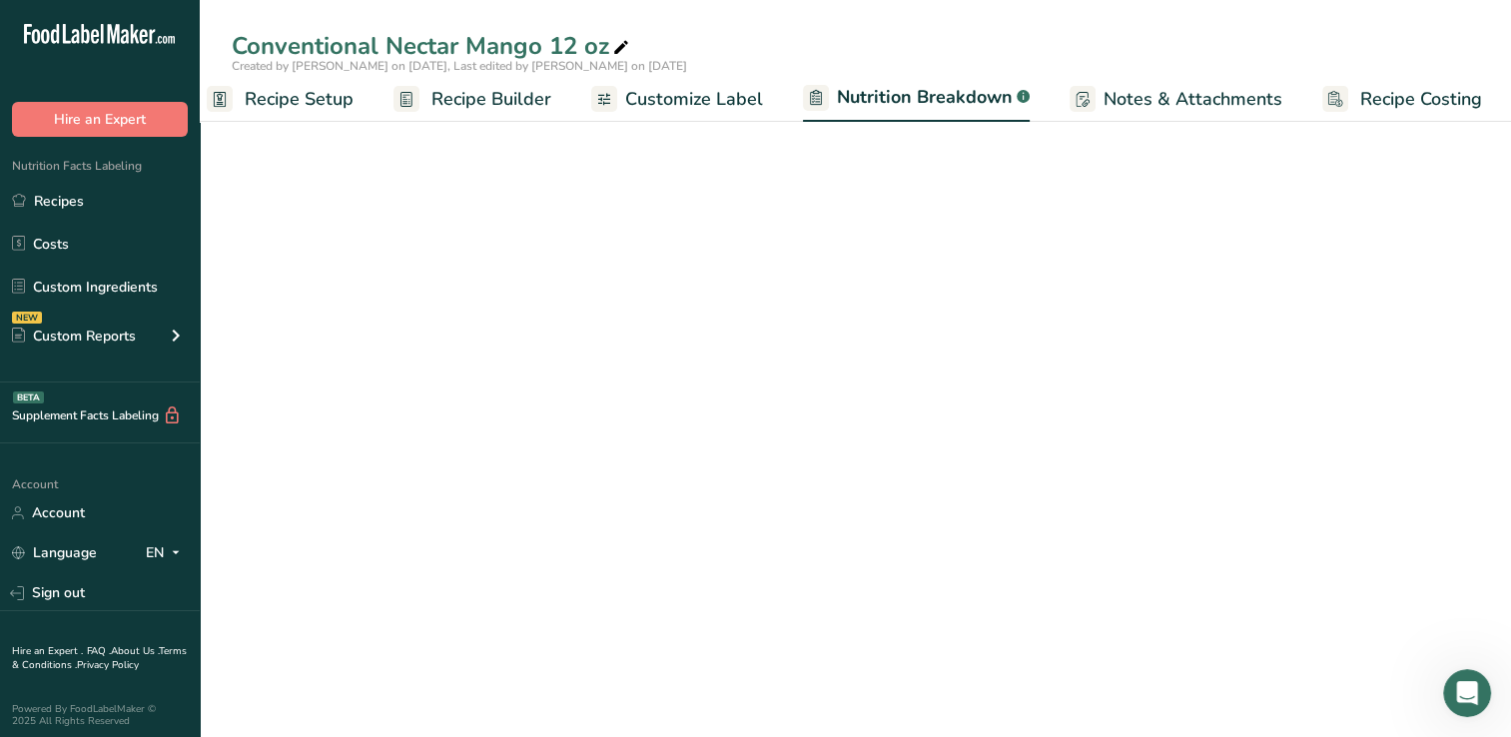
scroll to position [0, 27]
select select "Calories"
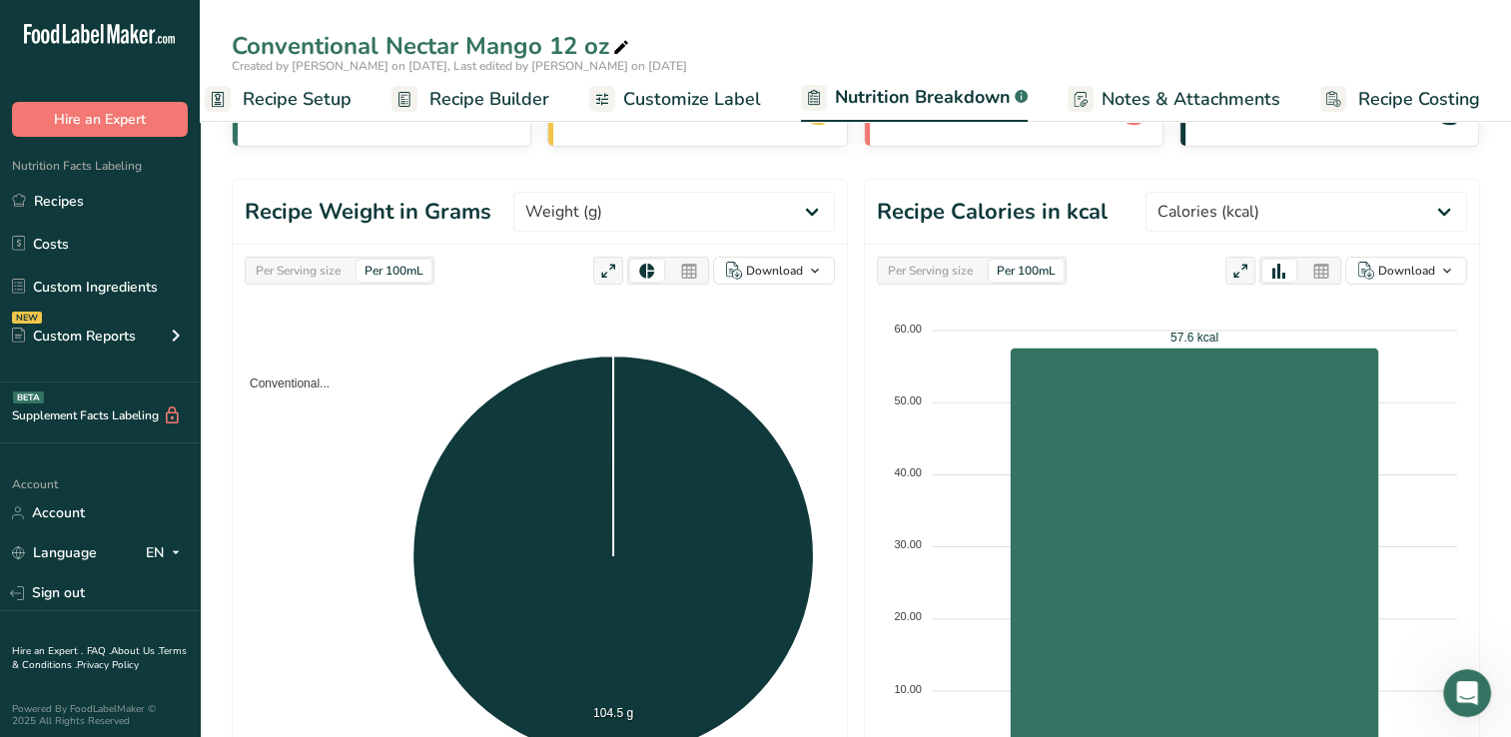
drag, startPoint x: 1152, startPoint y: 96, endPoint x: 675, endPoint y: 96, distance: 476.4
click at [675, 96] on span "Customize Label" at bounding box center [692, 99] width 138 height 27
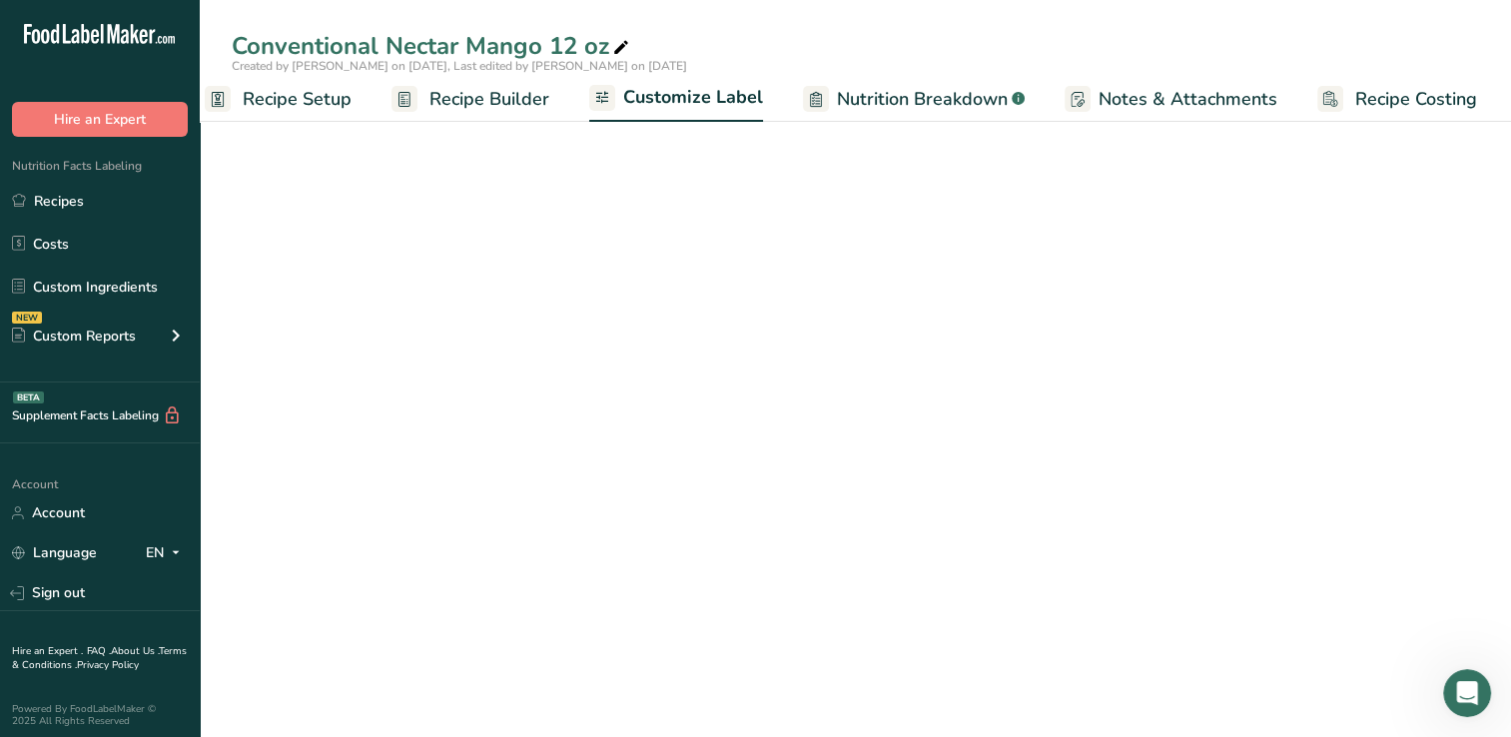
scroll to position [0, 25]
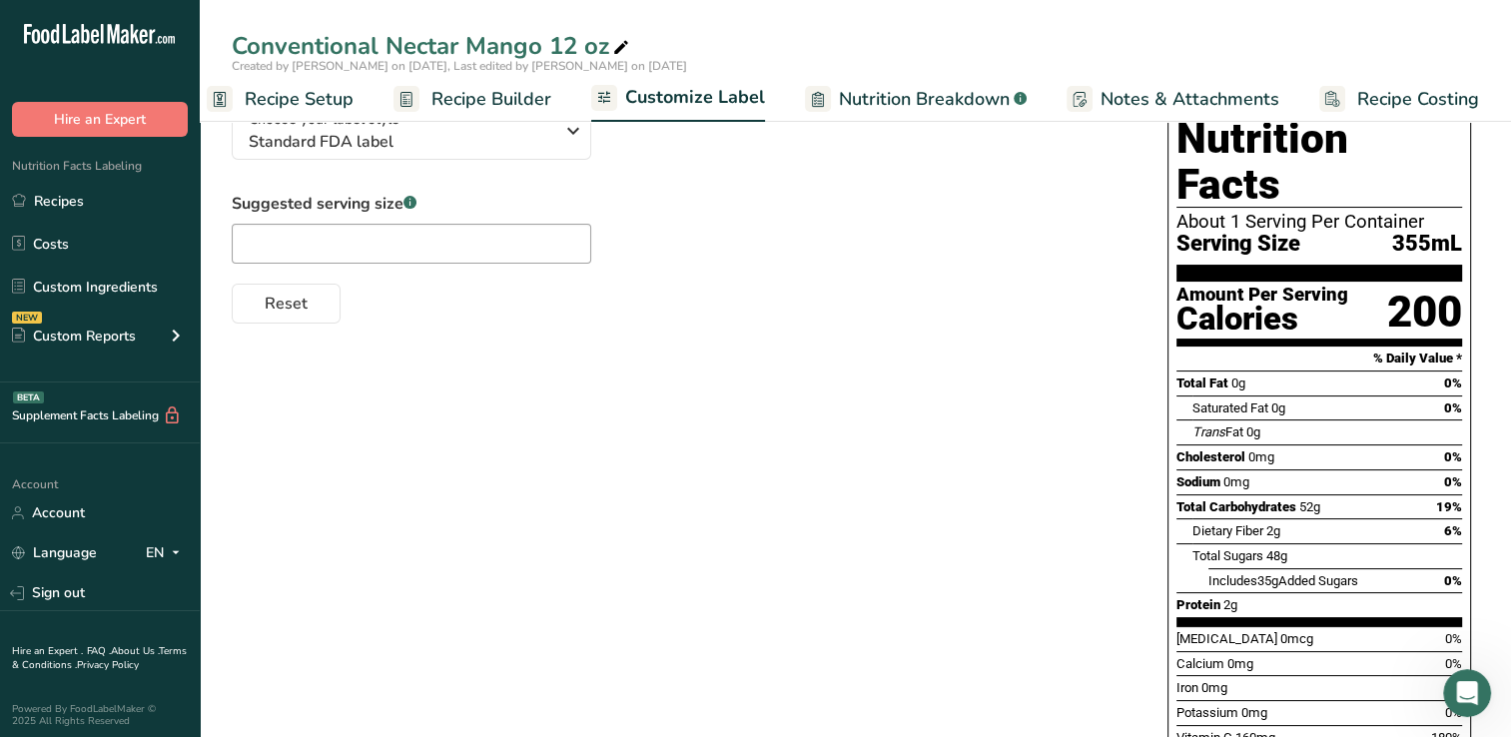
click at [479, 94] on span "Recipe Builder" at bounding box center [491, 99] width 120 height 27
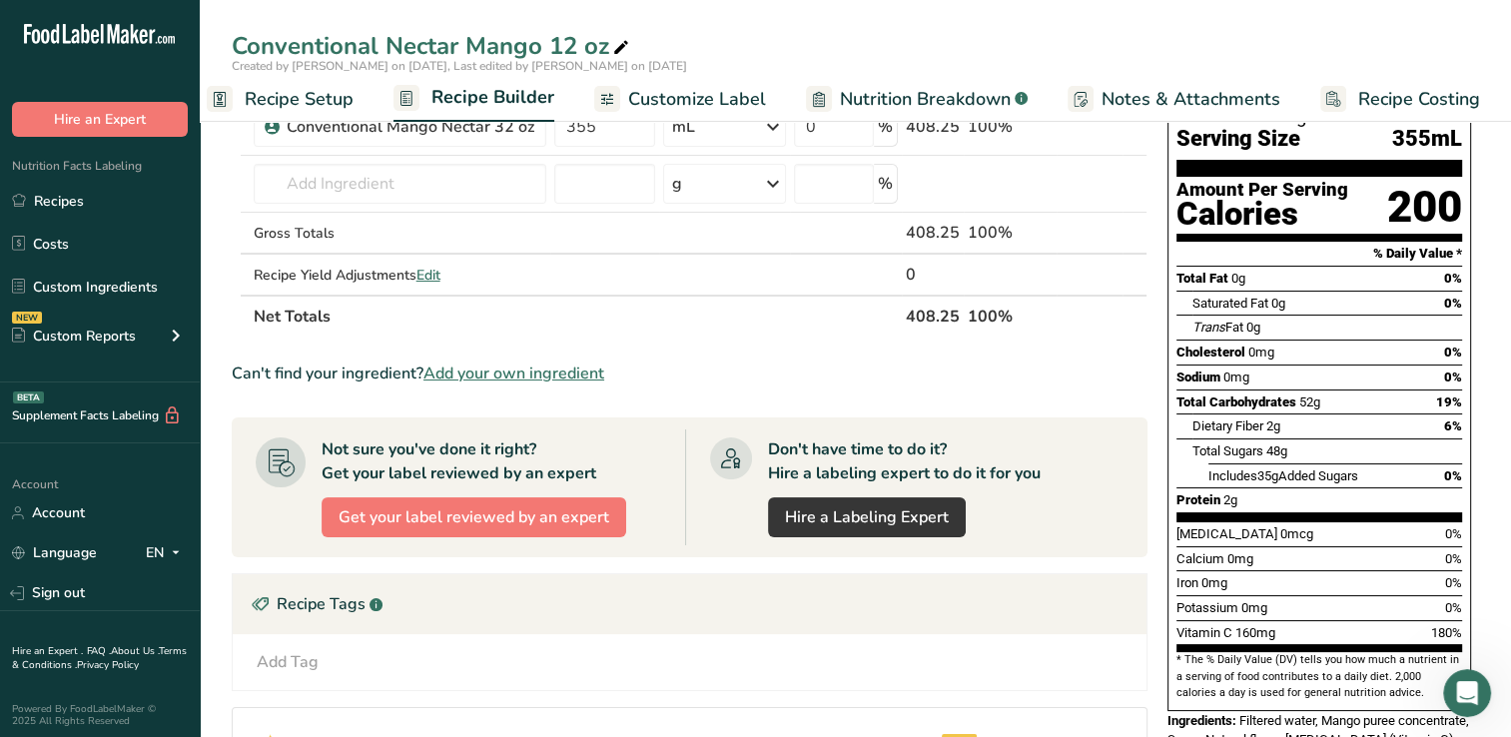
drag, startPoint x: 1515, startPoint y: 199, endPoint x: 319, endPoint y: 98, distance: 1200.8
click at [319, 98] on span "Recipe Setup" at bounding box center [299, 99] width 109 height 27
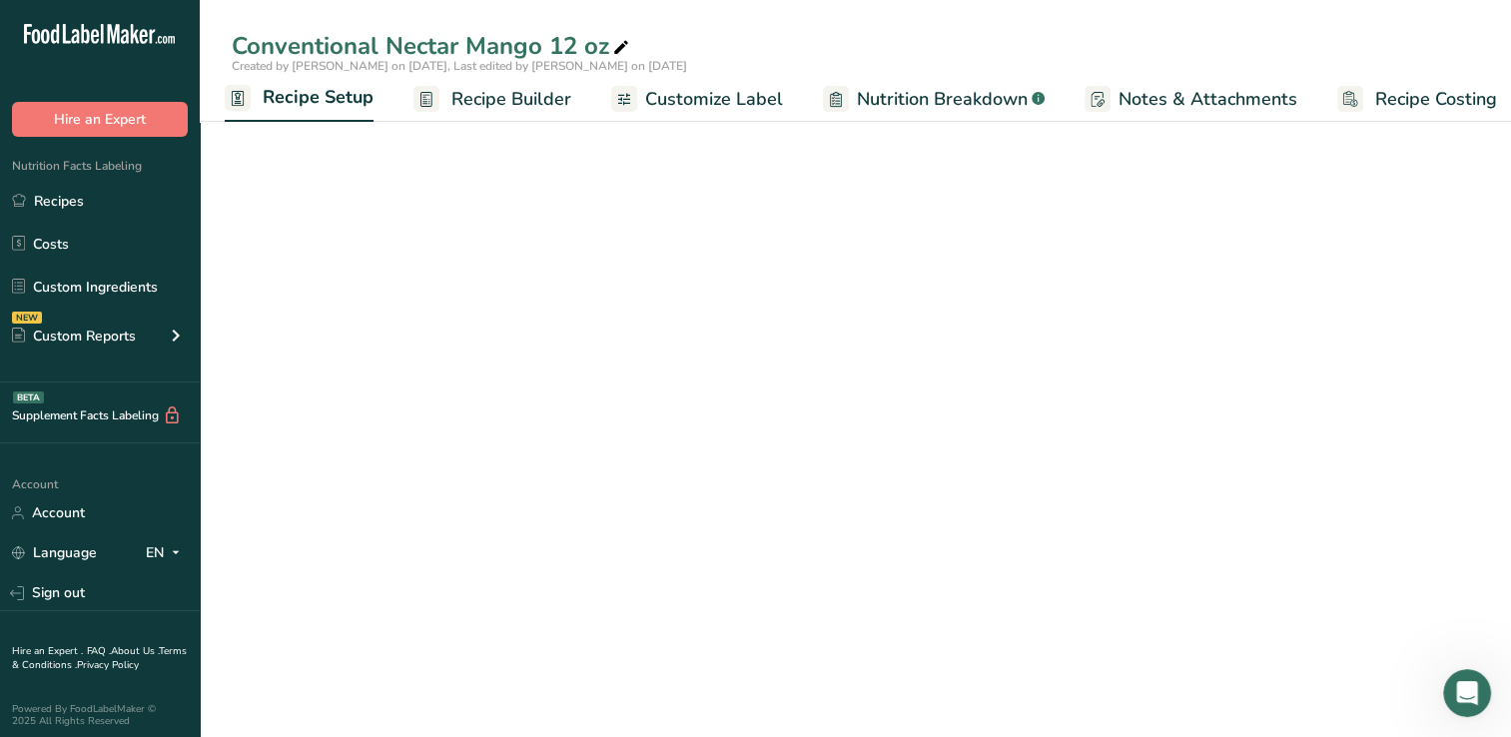
select select "17"
select select "22"
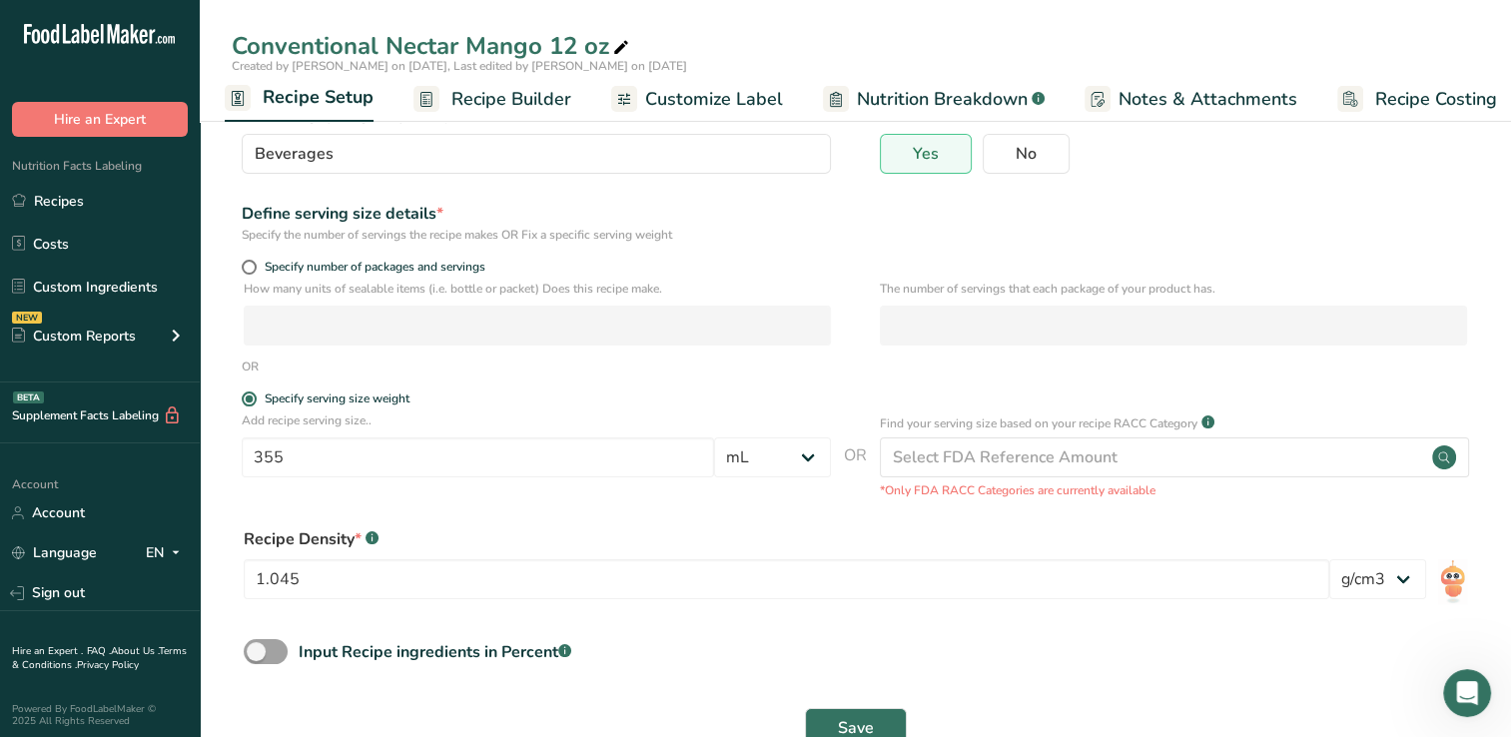
click at [547, 90] on span "Recipe Builder" at bounding box center [511, 99] width 120 height 27
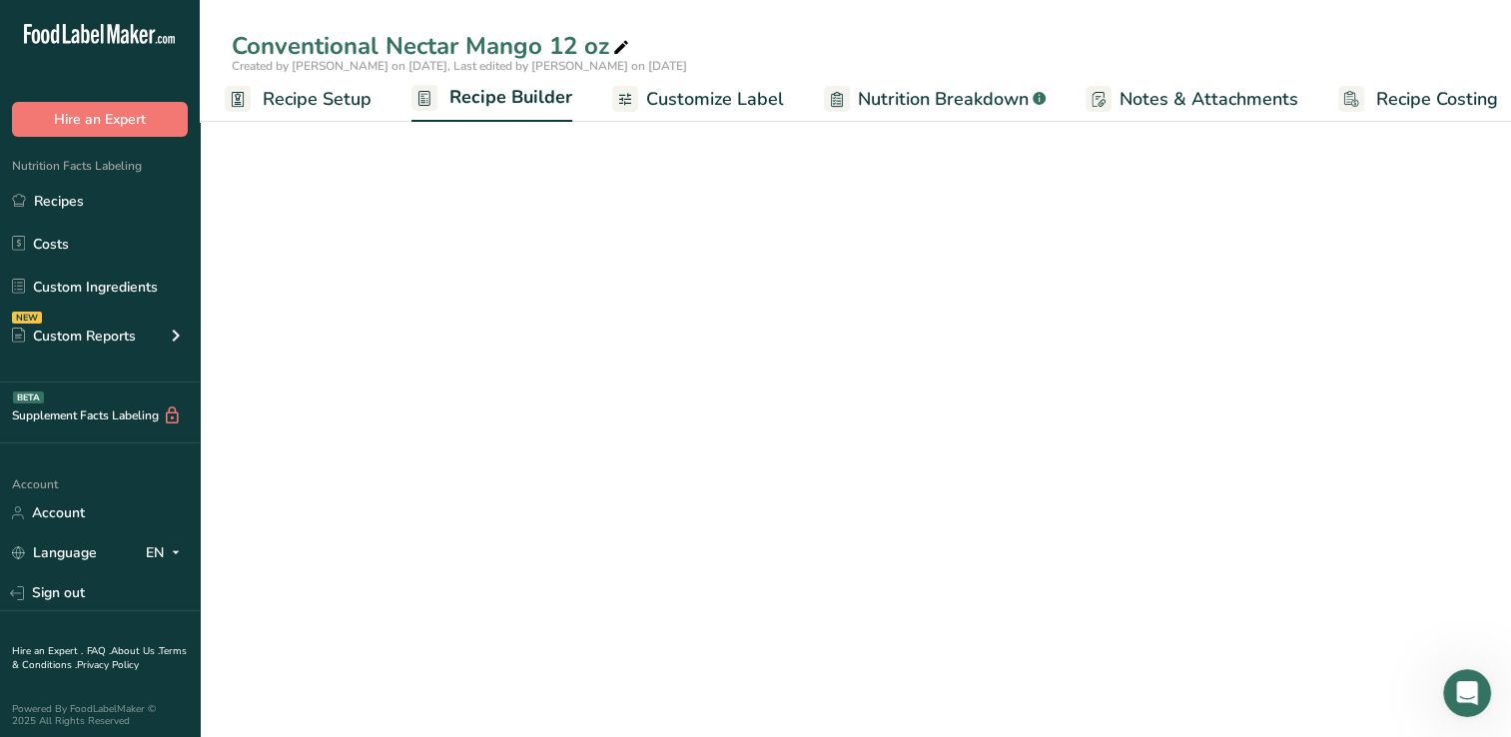
scroll to position [0, 25]
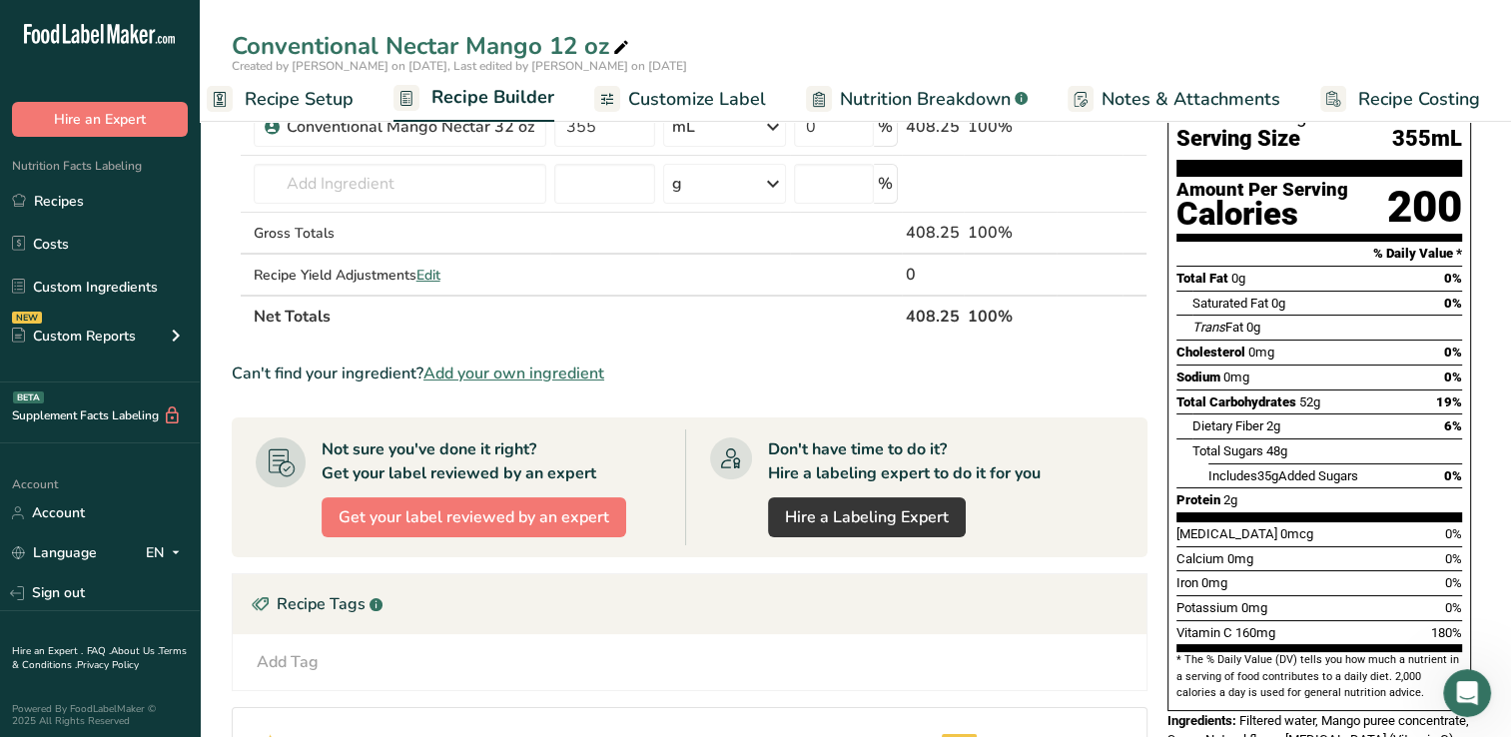
drag, startPoint x: 1518, startPoint y: 265, endPoint x: 695, endPoint y: 99, distance: 839.6
drag, startPoint x: 695, startPoint y: 99, endPoint x: 672, endPoint y: 98, distance: 23.0
click at [672, 98] on span "Customize Label" at bounding box center [697, 99] width 138 height 27
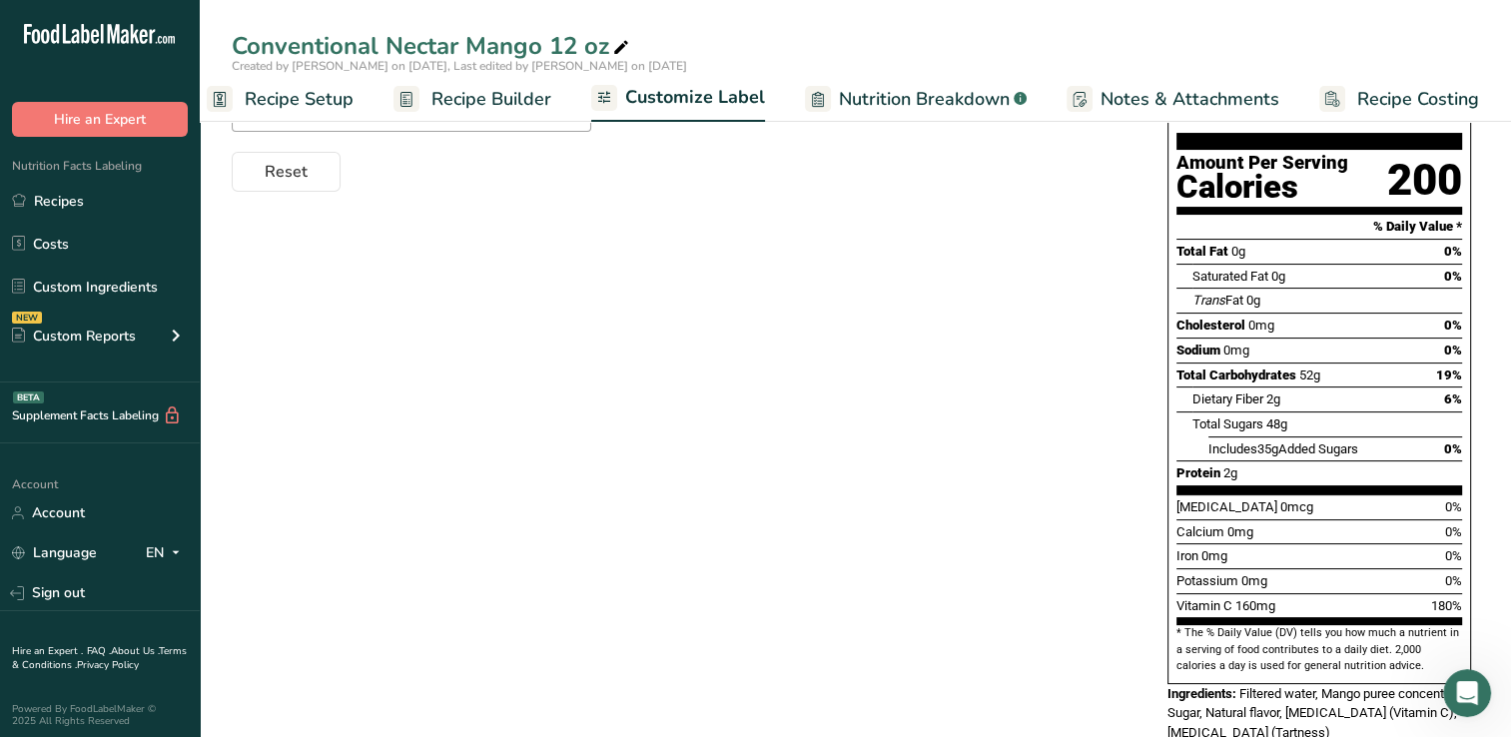
scroll to position [304, 0]
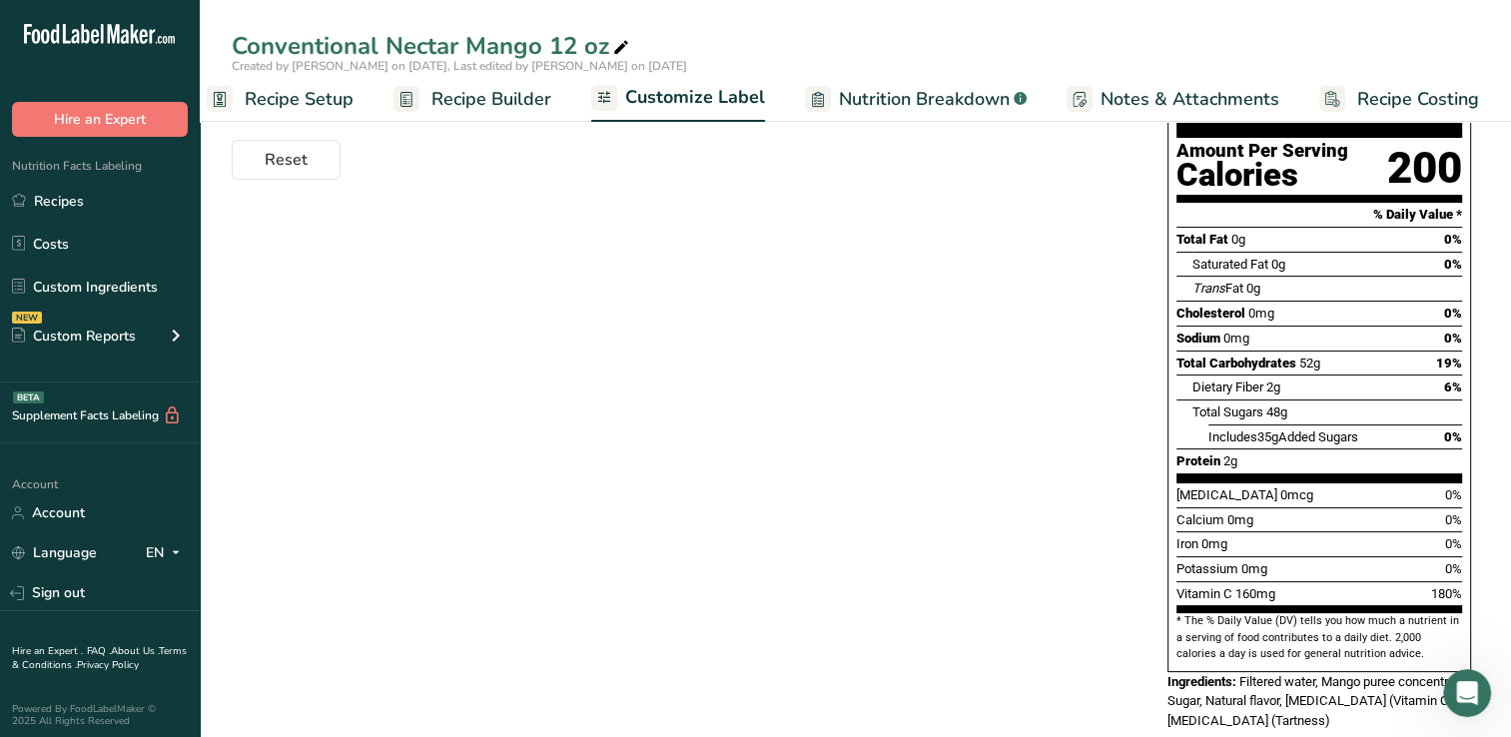
drag, startPoint x: 1518, startPoint y: 117, endPoint x: 961, endPoint y: 226, distance: 567.9
click at [961, 226] on div "Choose your label style Standard FDA label USA (FDA) Standard FDA label Tabular…" at bounding box center [856, 347] width 1248 height 808
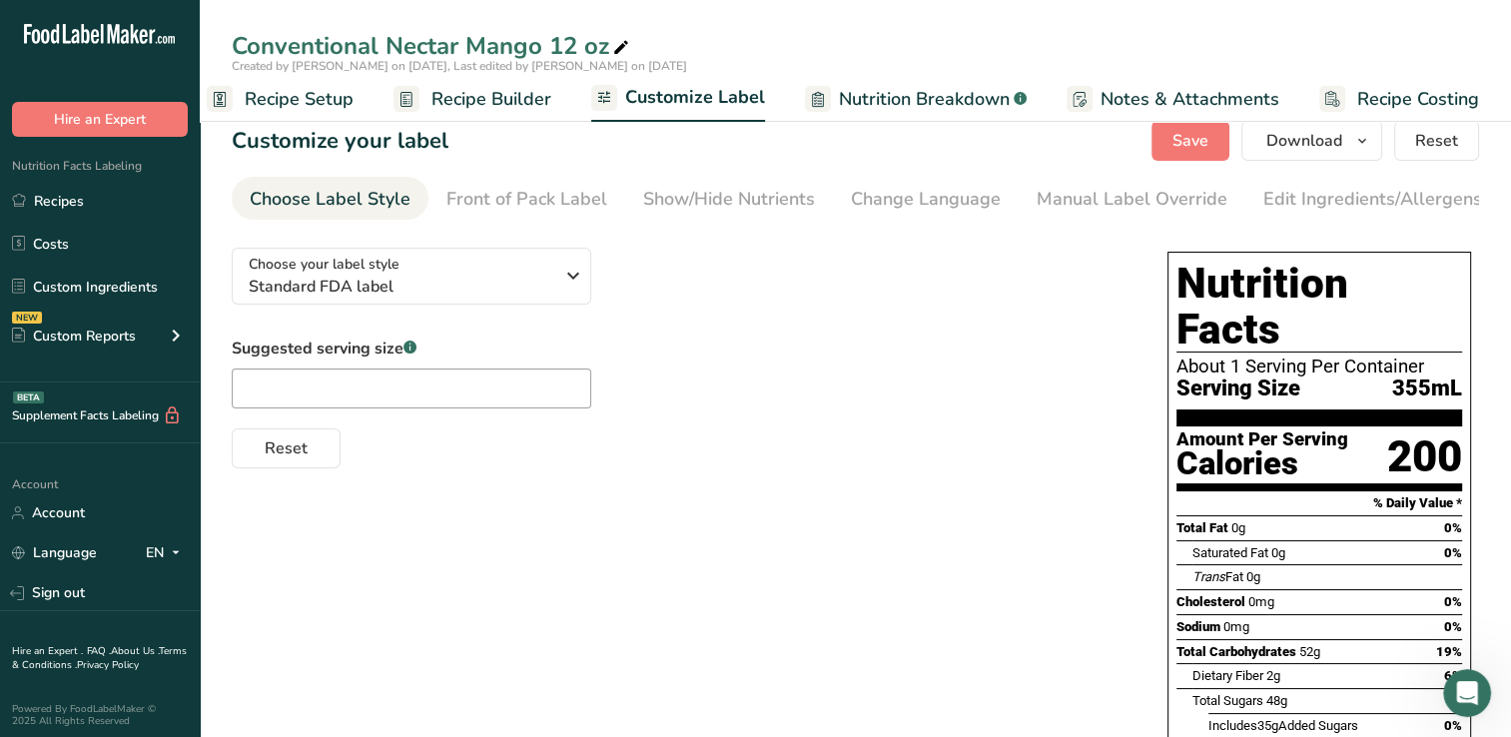
scroll to position [0, 0]
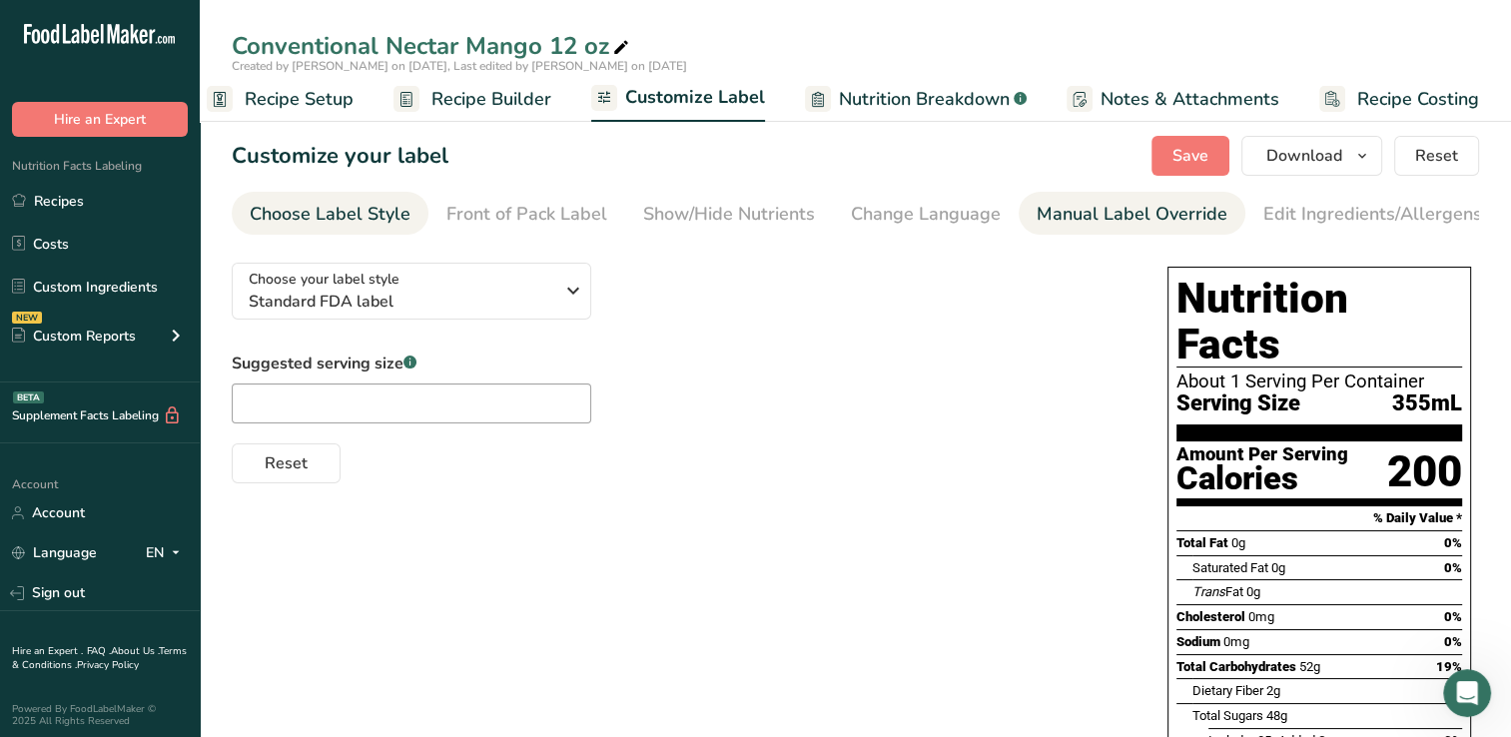
click at [1116, 212] on div "Manual Label Override" at bounding box center [1132, 214] width 191 height 27
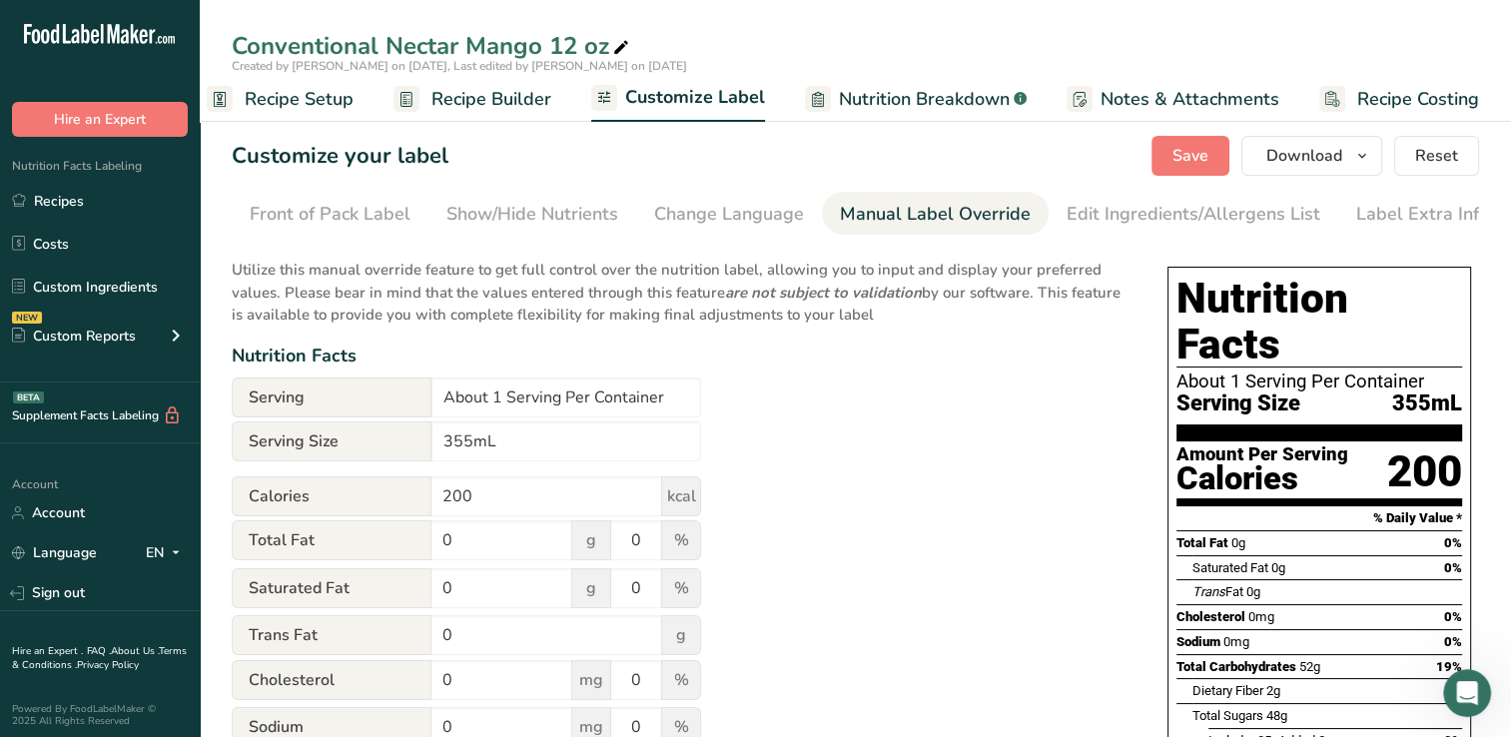
scroll to position [0, 204]
drag, startPoint x: 1518, startPoint y: 292, endPoint x: 554, endPoint y: 214, distance: 967.0
click at [554, 214] on div "Show/Hide Nutrients" at bounding box center [525, 214] width 172 height 27
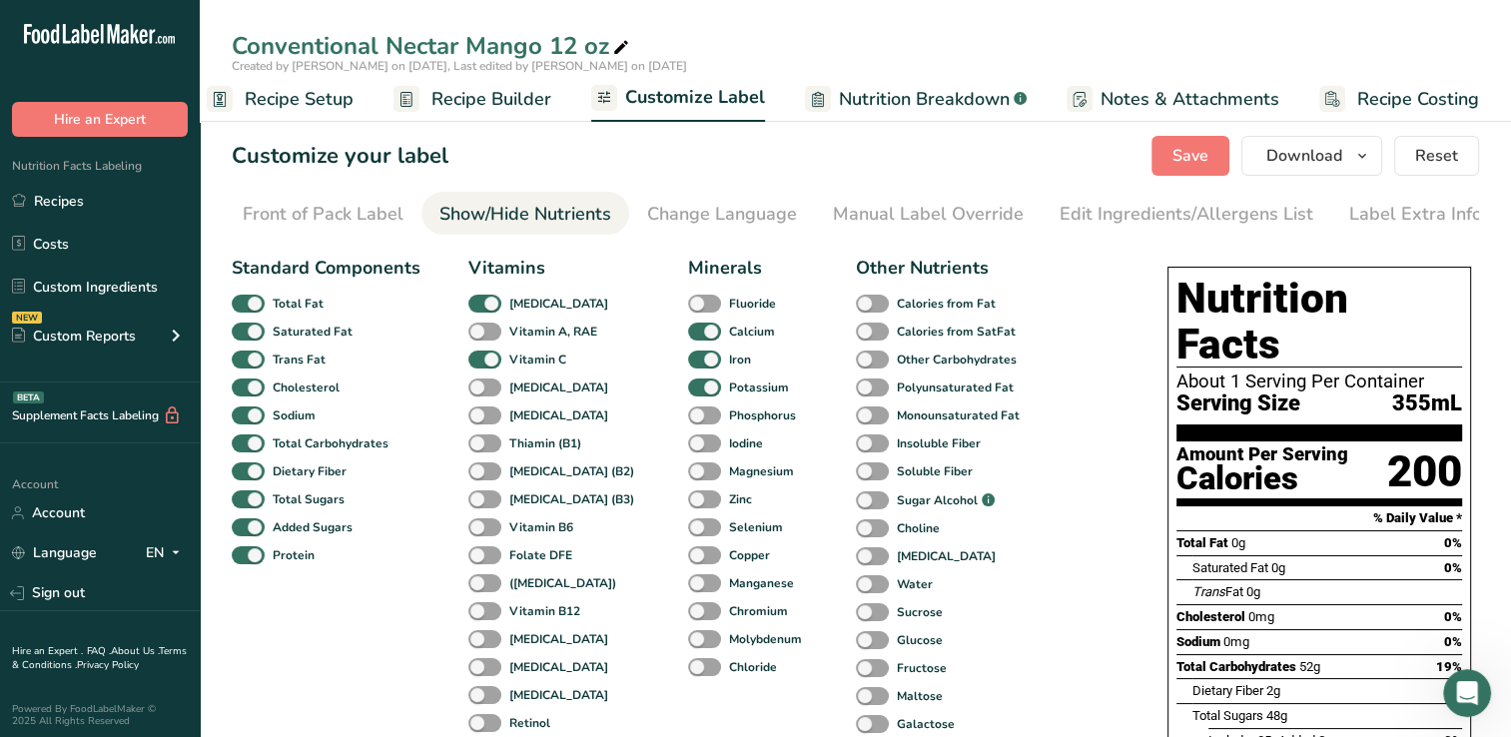
drag, startPoint x: 1514, startPoint y: 343, endPoint x: 1017, endPoint y: 509, distance: 524.6
click at [1017, 509] on div "Standard Components Total Fat Saturated Fat Trans Fat [MEDICAL_DATA] Sodium Tot…" at bounding box center [680, 652] width 896 height 810
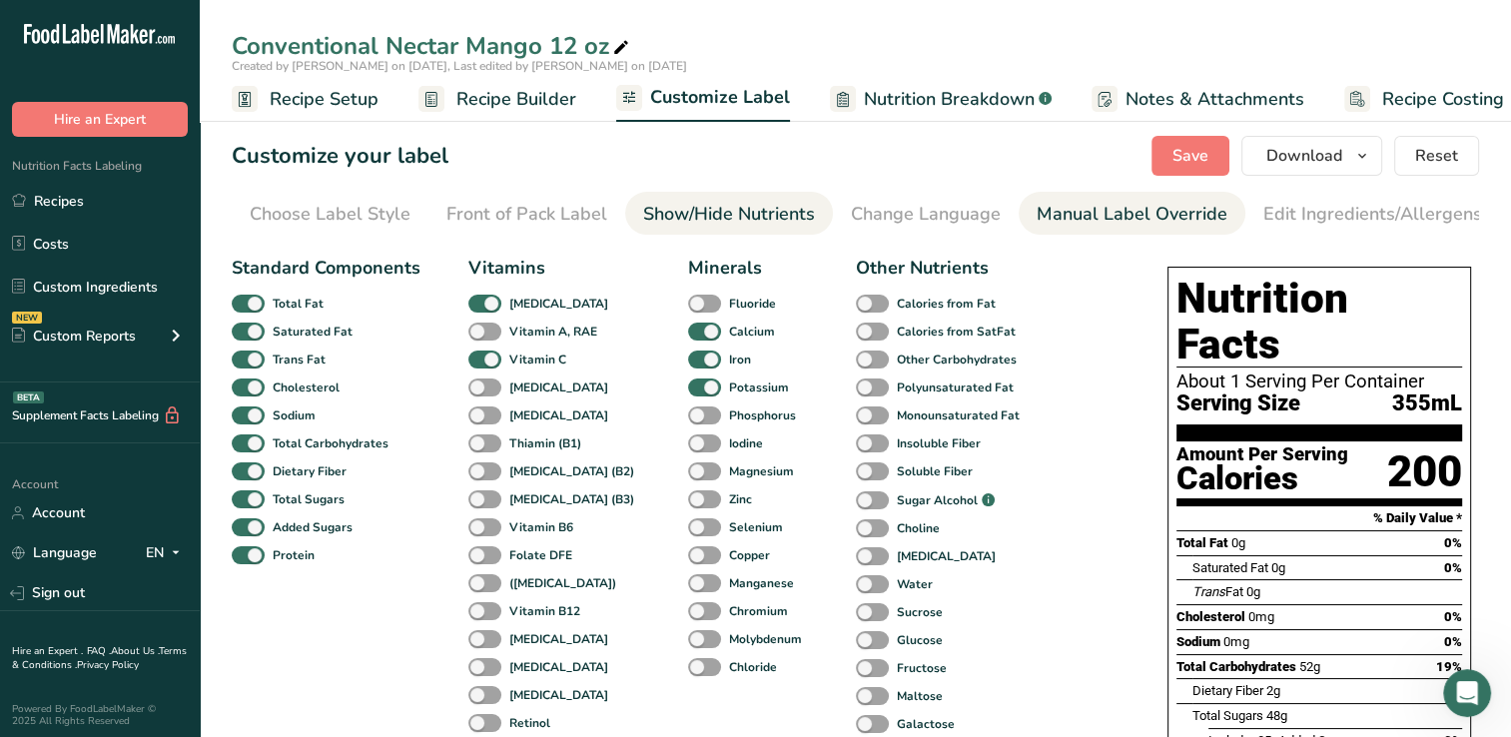
click at [1143, 210] on div "Manual Label Override" at bounding box center [1132, 214] width 191 height 27
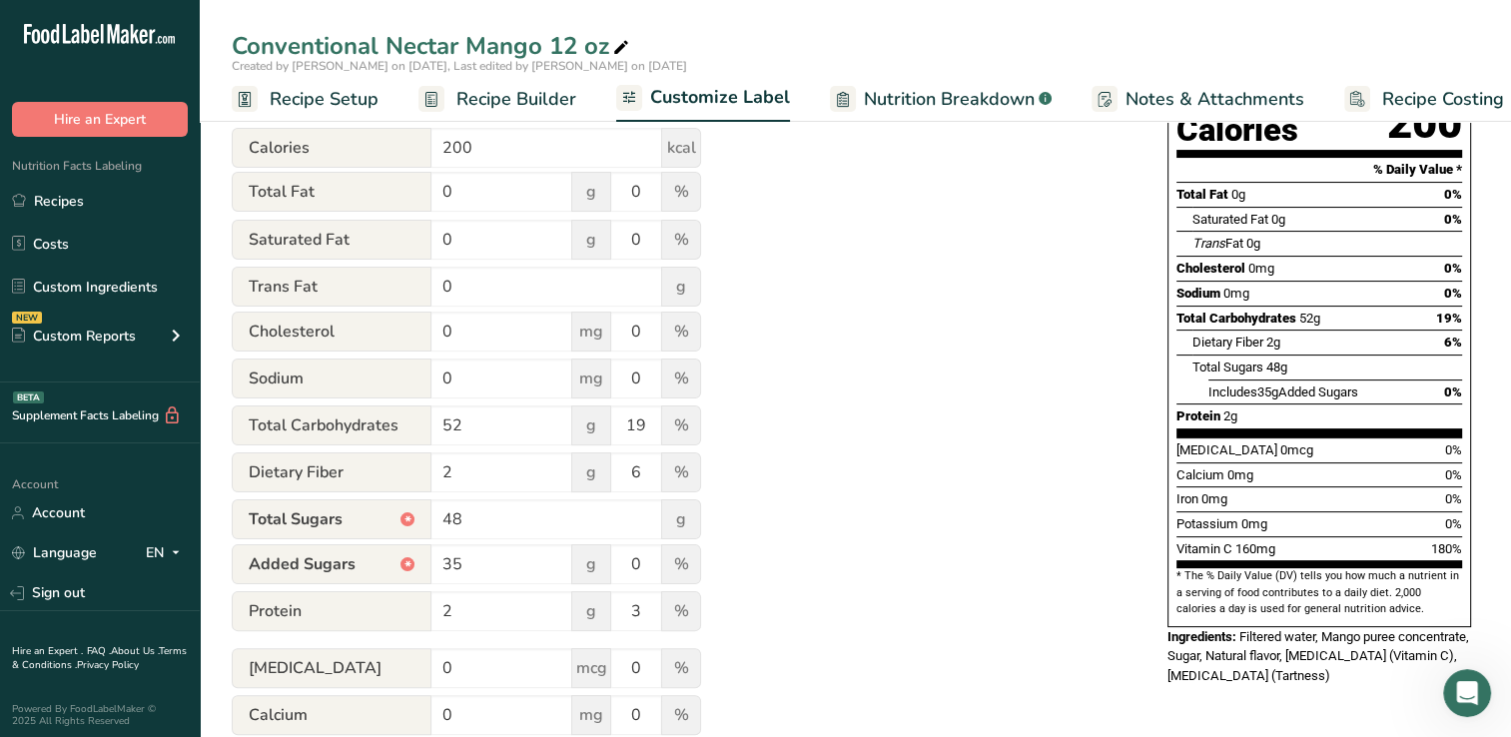
scroll to position [356, 0]
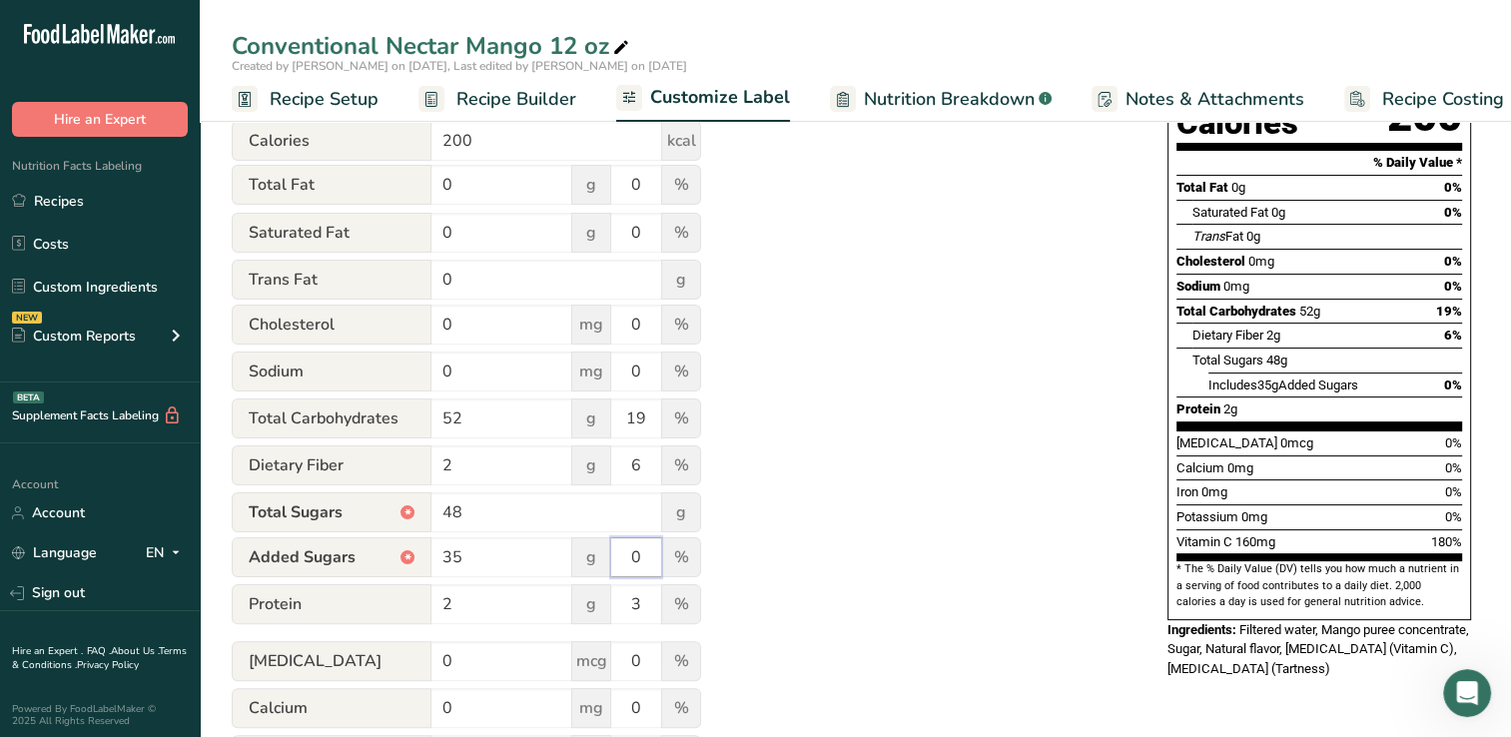
click at [646, 561] on input "0" at bounding box center [636, 557] width 50 height 40
type input "70"
click at [785, 525] on div "Utilize this manual override feature to get full control over the nutrition lab…" at bounding box center [680, 404] width 896 height 1026
drag, startPoint x: 1514, startPoint y: 351, endPoint x: 864, endPoint y: 525, distance: 673.3
click at [864, 525] on div "Utilize this manual override feature to get full control over the nutrition lab…" at bounding box center [680, 404] width 896 height 1026
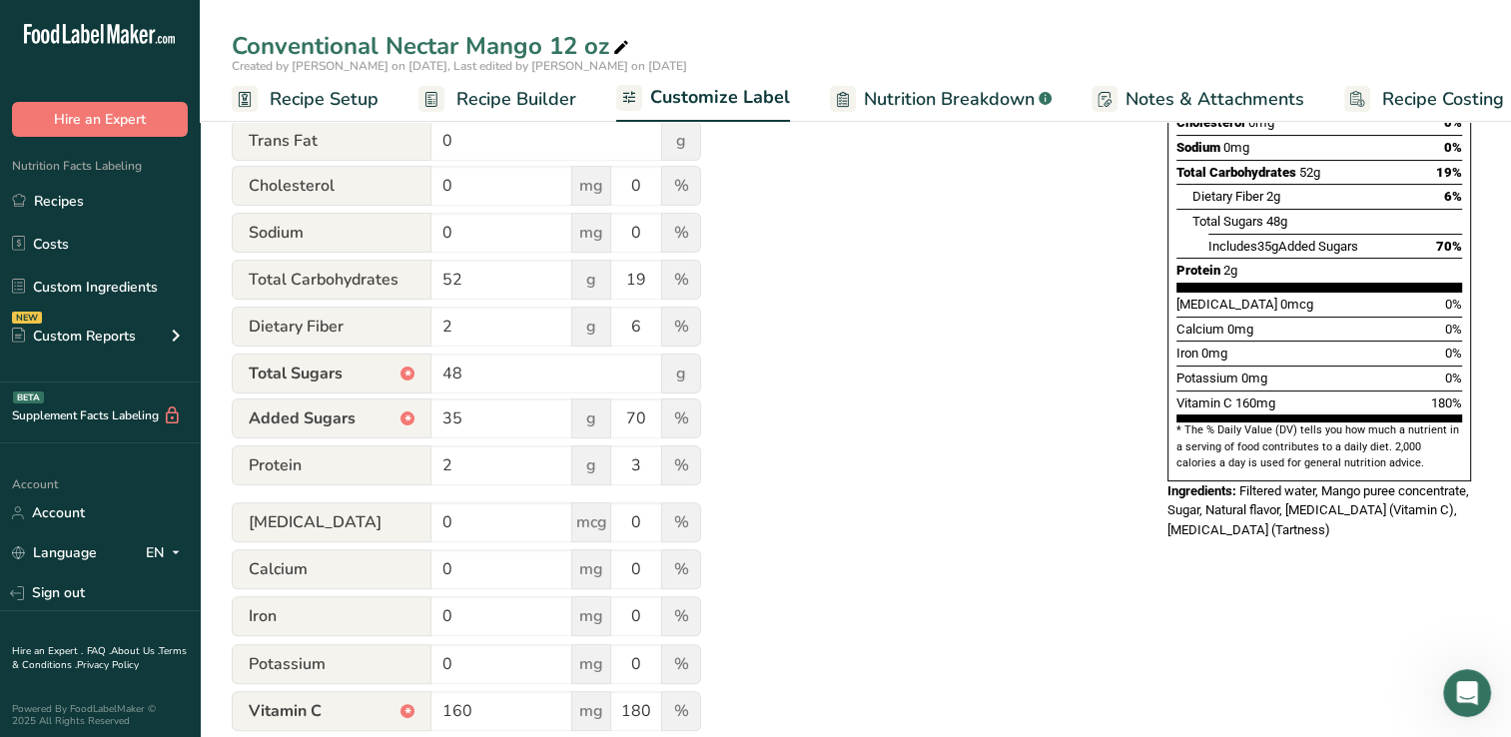
scroll to position [571, 0]
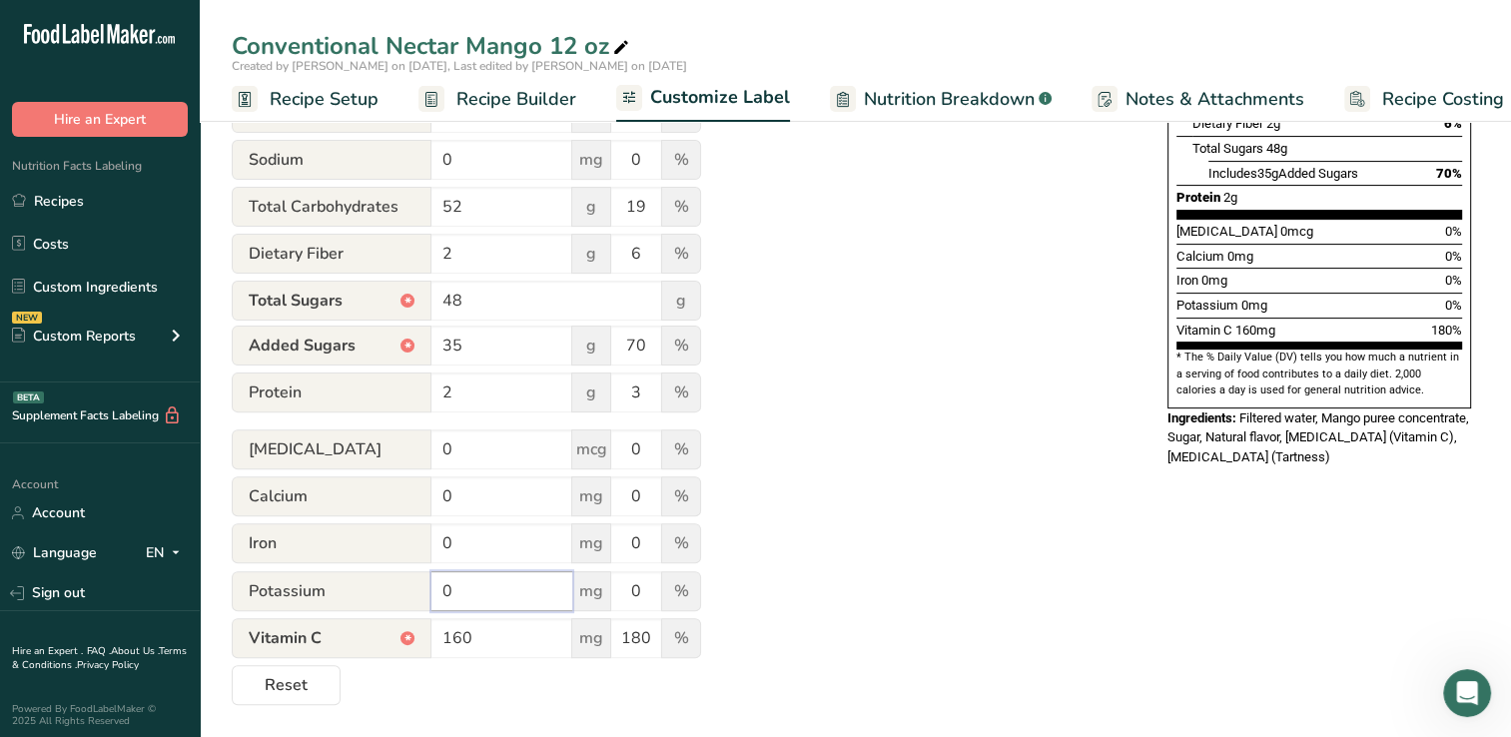
click at [465, 591] on input "0" at bounding box center [501, 591] width 141 height 40
type input "159"
click at [642, 590] on input "0" at bounding box center [636, 591] width 50 height 40
type input "3"
drag, startPoint x: 1519, startPoint y: 371, endPoint x: 932, endPoint y: 387, distance: 587.5
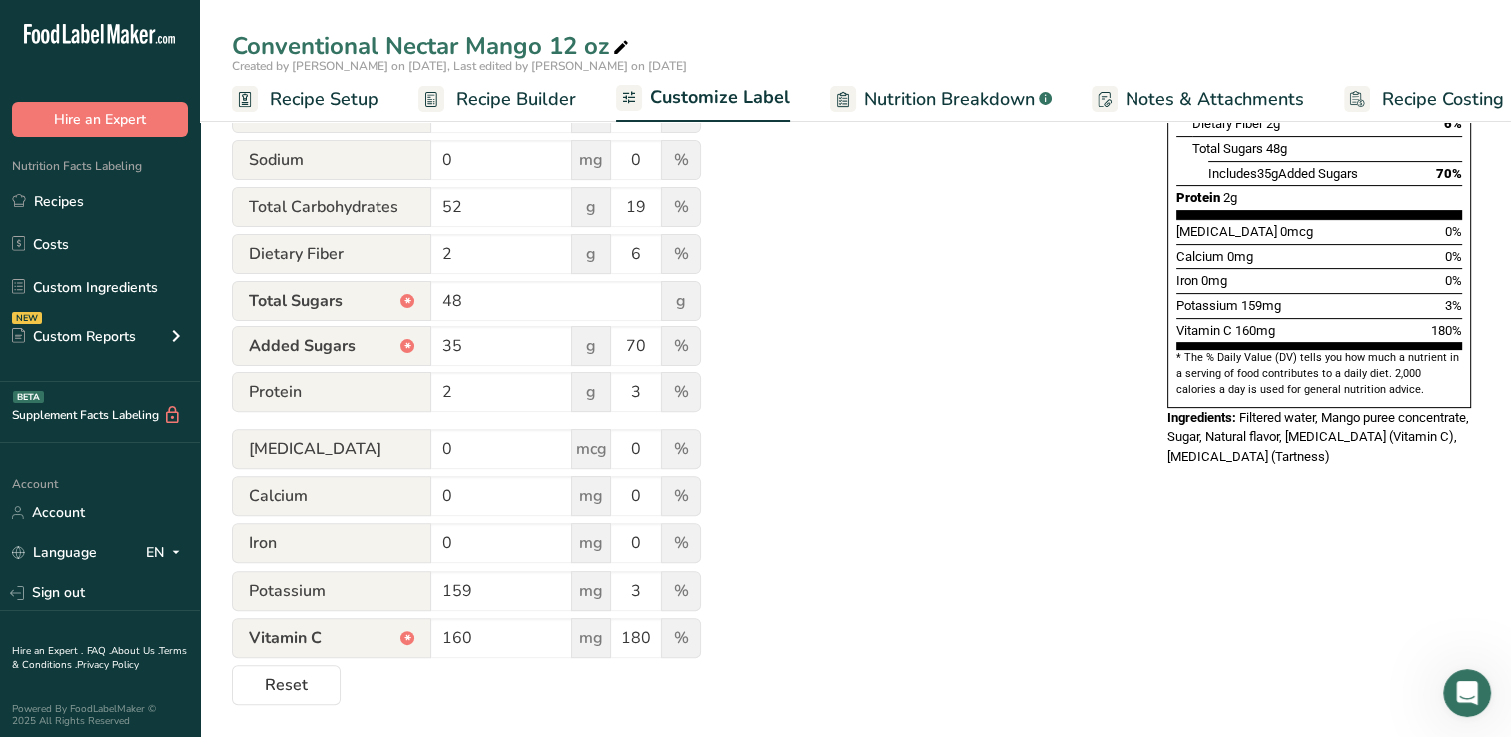
click at [932, 387] on div "Utilize this manual override feature to get full control over the nutrition lab…" at bounding box center [680, 192] width 896 height 1026
drag, startPoint x: 1522, startPoint y: 387, endPoint x: 1043, endPoint y: 230, distance: 504.4
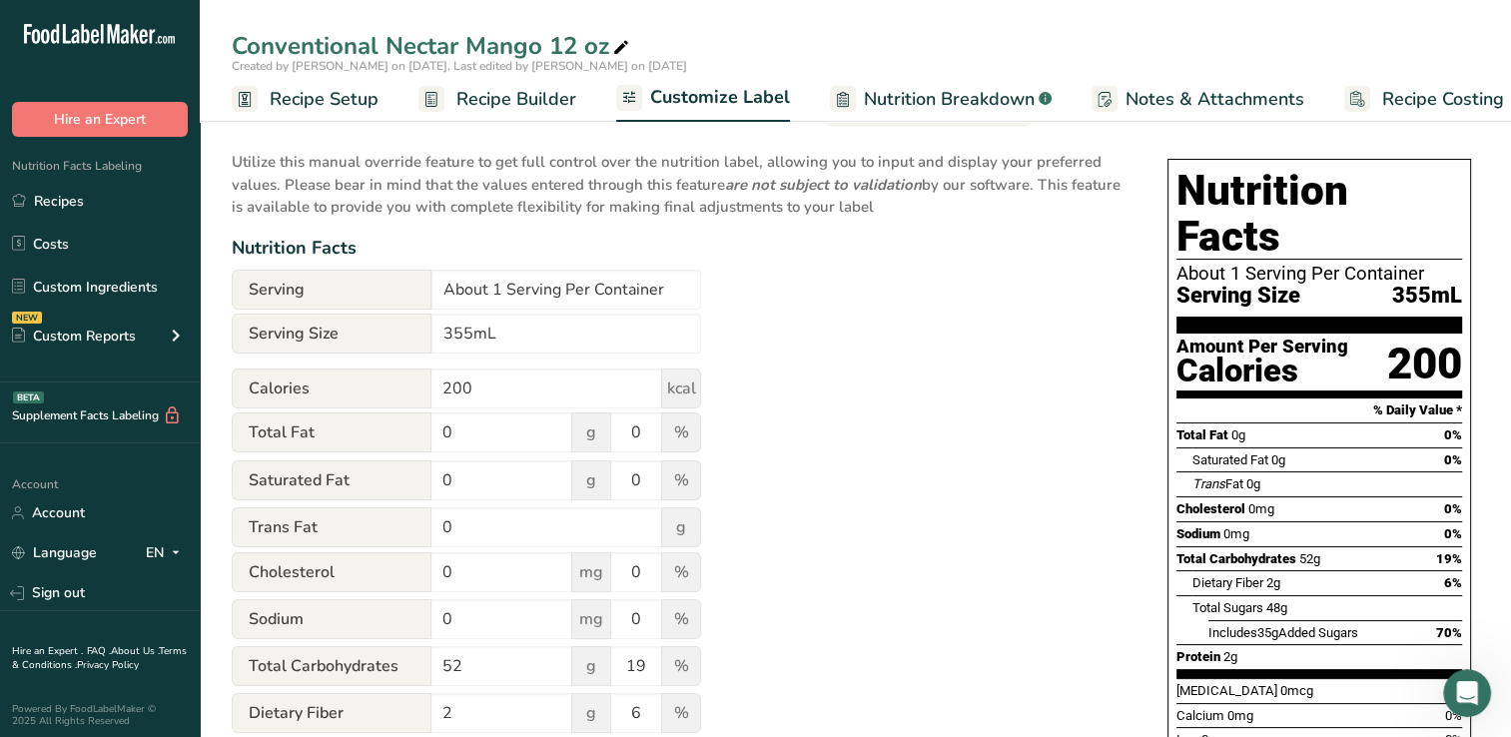
scroll to position [0, 0]
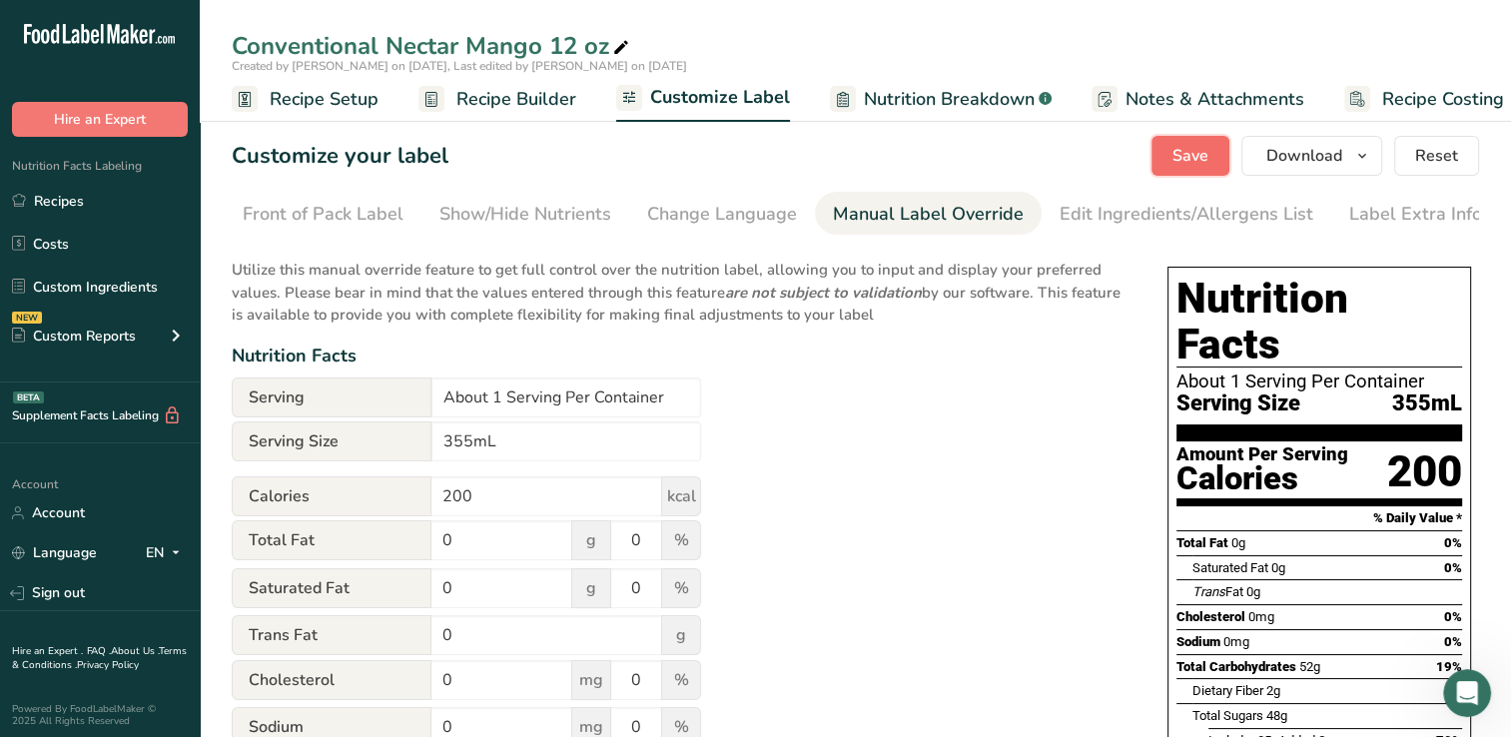
click at [1199, 153] on span "Save" at bounding box center [1191, 156] width 36 height 24
click at [1317, 152] on span "Download" at bounding box center [1305, 156] width 76 height 24
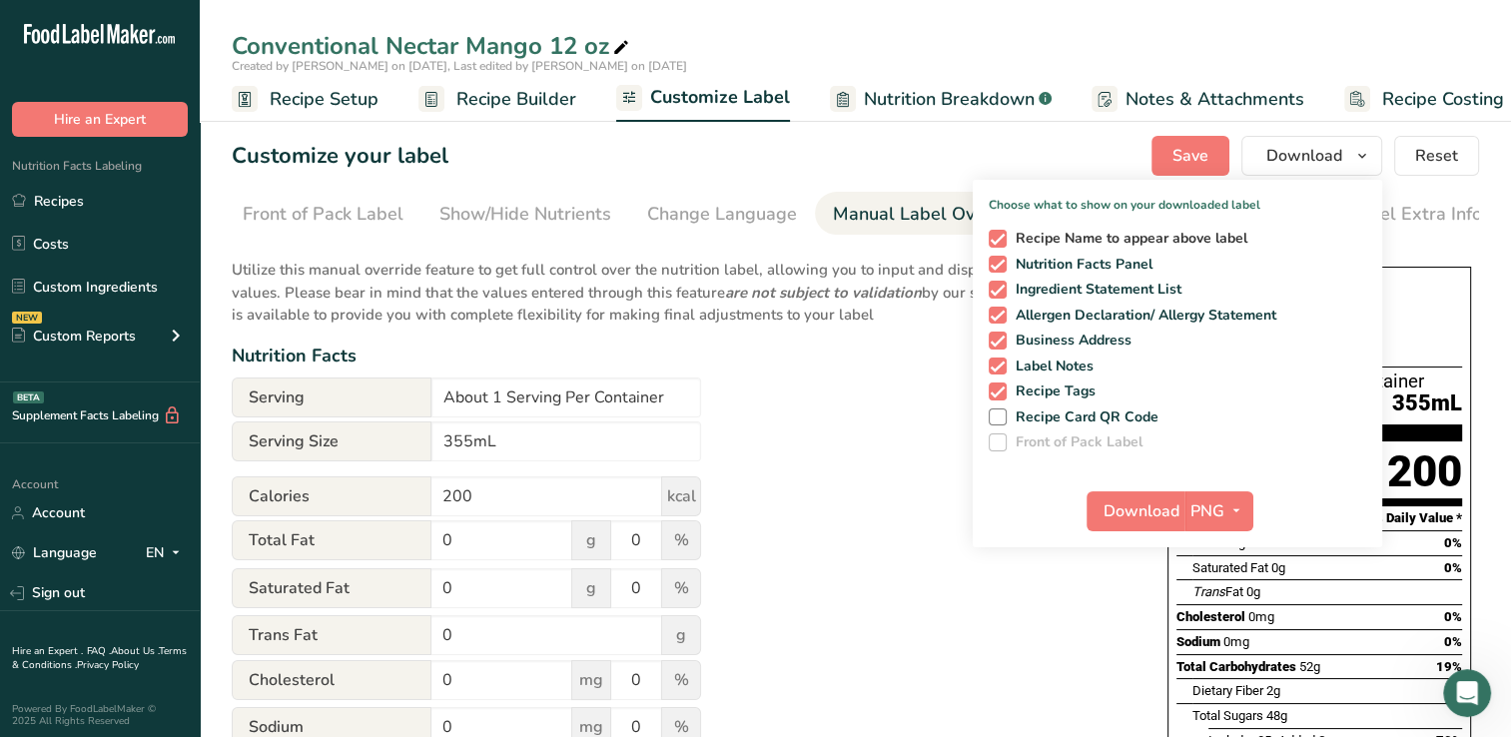
click at [998, 238] on span at bounding box center [998, 239] width 18 height 18
click at [998, 238] on input "Recipe Name to appear above label" at bounding box center [995, 238] width 13 height 13
checkbox input "false"
click at [1002, 310] on span at bounding box center [998, 316] width 18 height 18
click at [1002, 310] on input "Allergen Declaration/ Allergy Statement" at bounding box center [995, 315] width 13 height 13
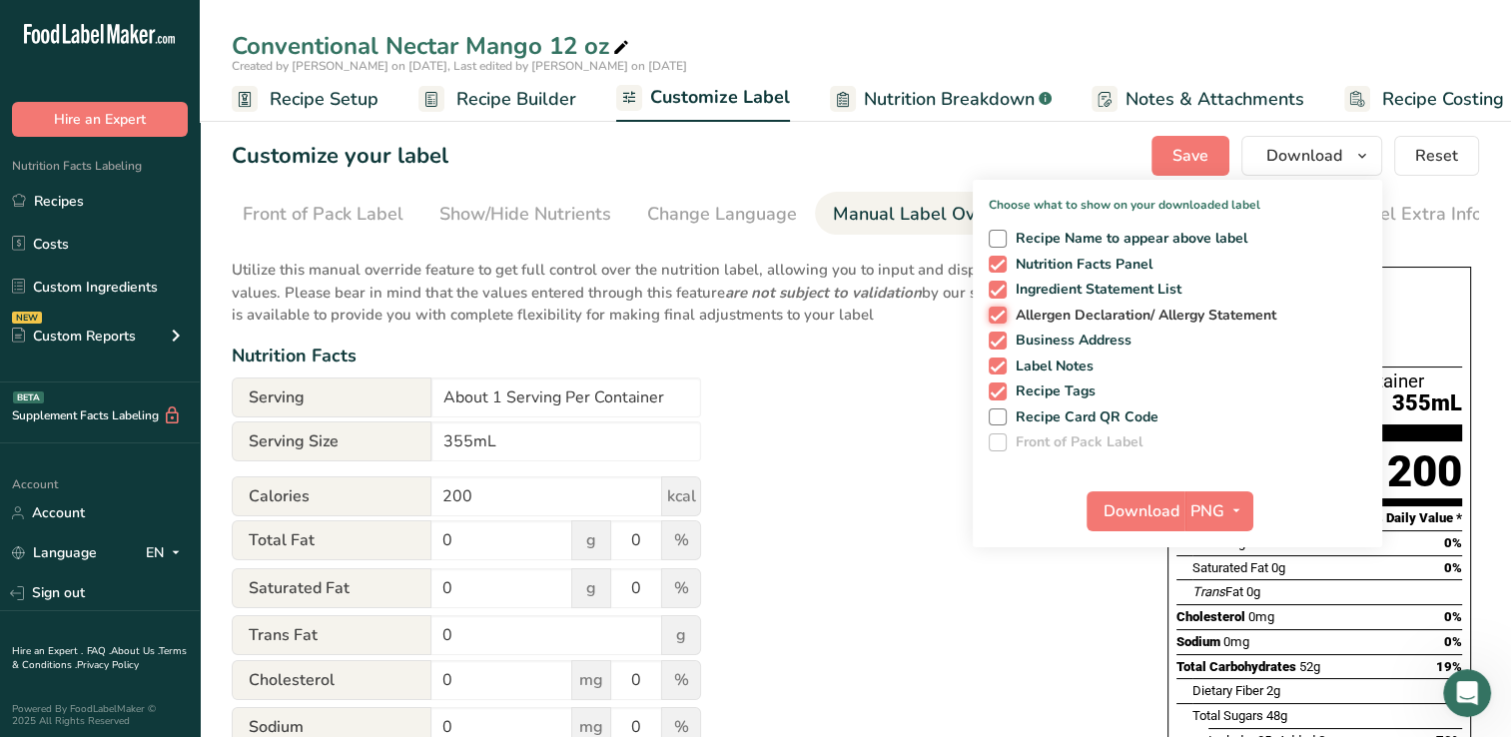
checkbox input "false"
click at [1000, 342] on span at bounding box center [998, 341] width 18 height 18
click at [1000, 342] on input "Business Address" at bounding box center [995, 340] width 13 height 13
checkbox input "false"
click at [1003, 369] on span at bounding box center [998, 367] width 18 height 18
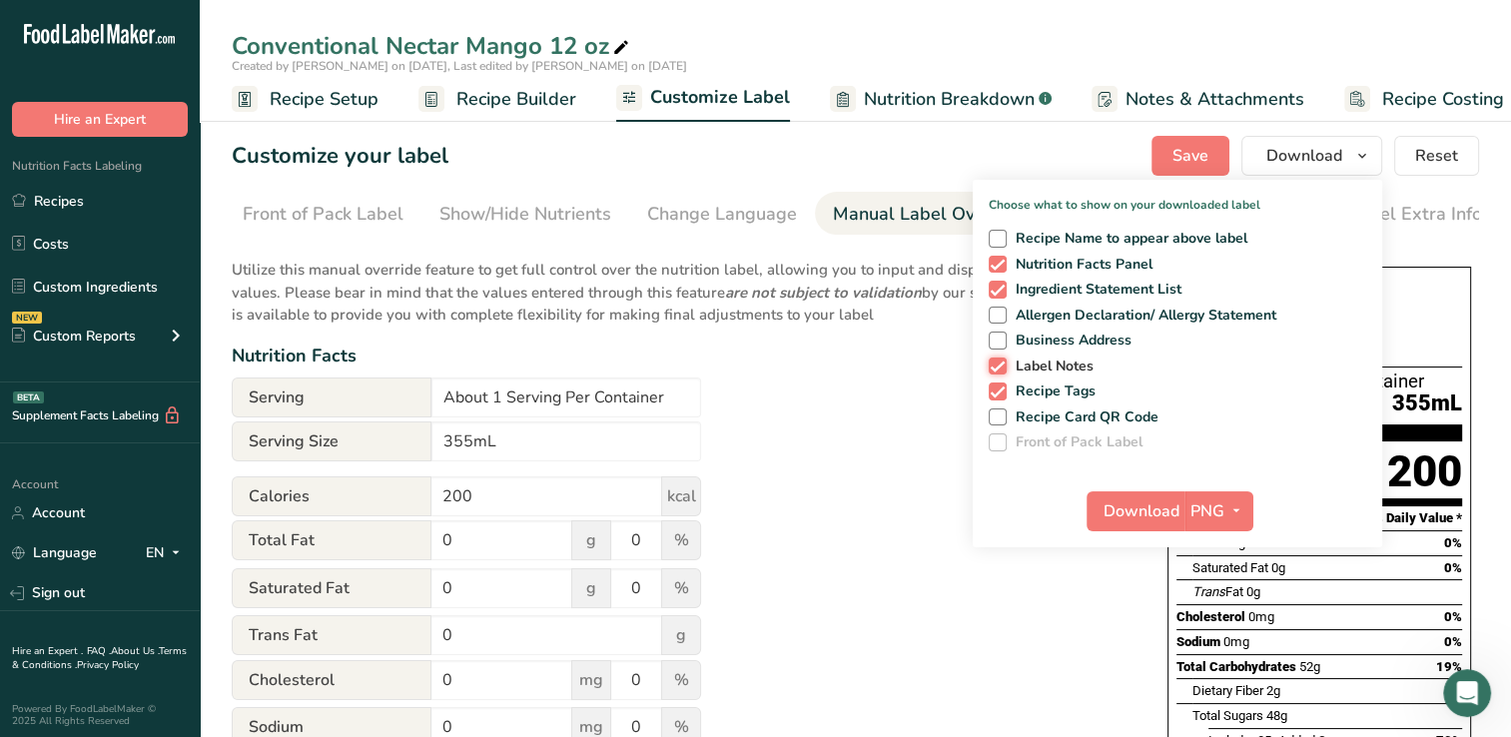
click at [1002, 369] on input "Label Notes" at bounding box center [995, 366] width 13 height 13
checkbox input "false"
drag, startPoint x: 998, startPoint y: 388, endPoint x: 876, endPoint y: 420, distance: 126.0
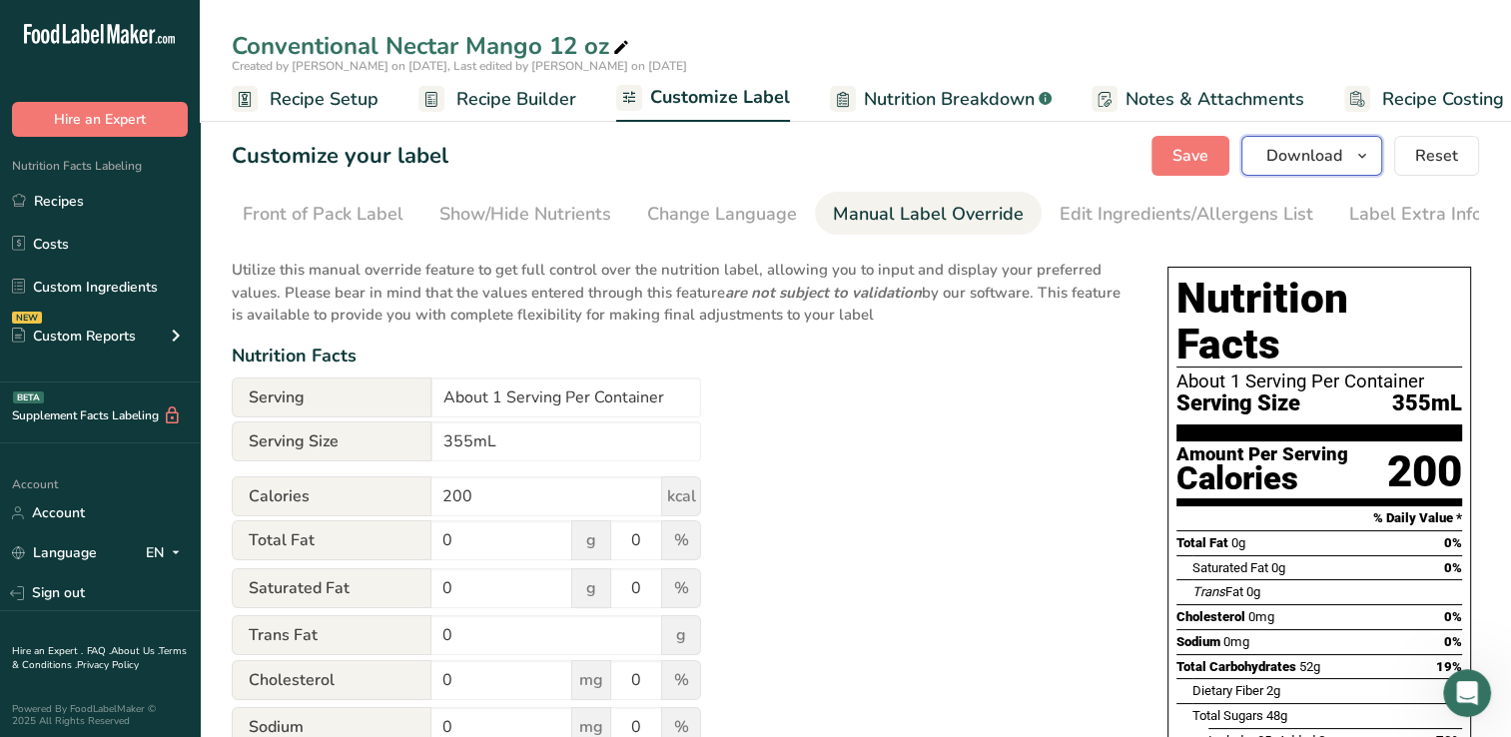
click at [1314, 155] on span "Download" at bounding box center [1305, 156] width 76 height 24
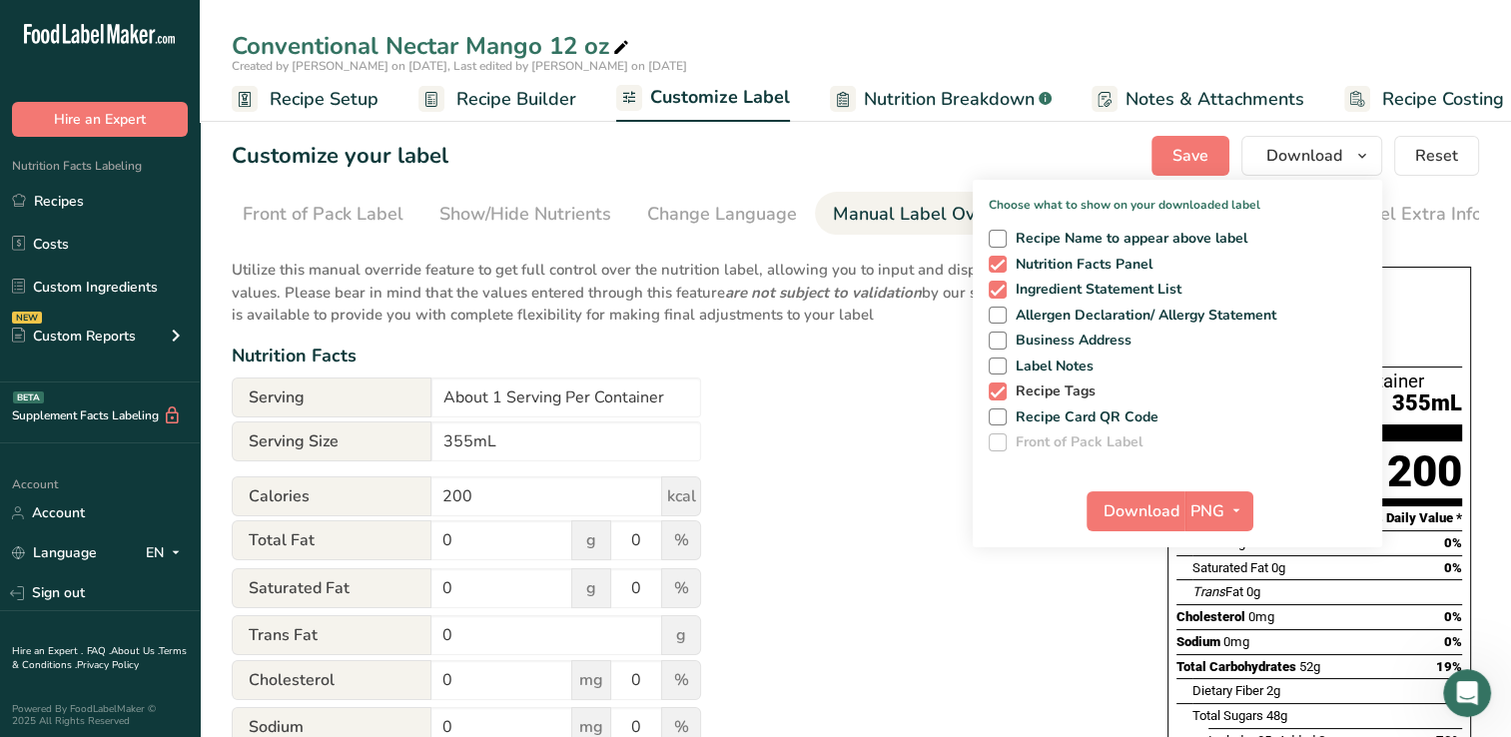
click at [997, 394] on span at bounding box center [998, 392] width 18 height 18
click at [997, 394] on input "Recipe Tags" at bounding box center [995, 391] width 13 height 13
checkbox input "false"
click at [1141, 506] on span "Download" at bounding box center [1142, 511] width 76 height 24
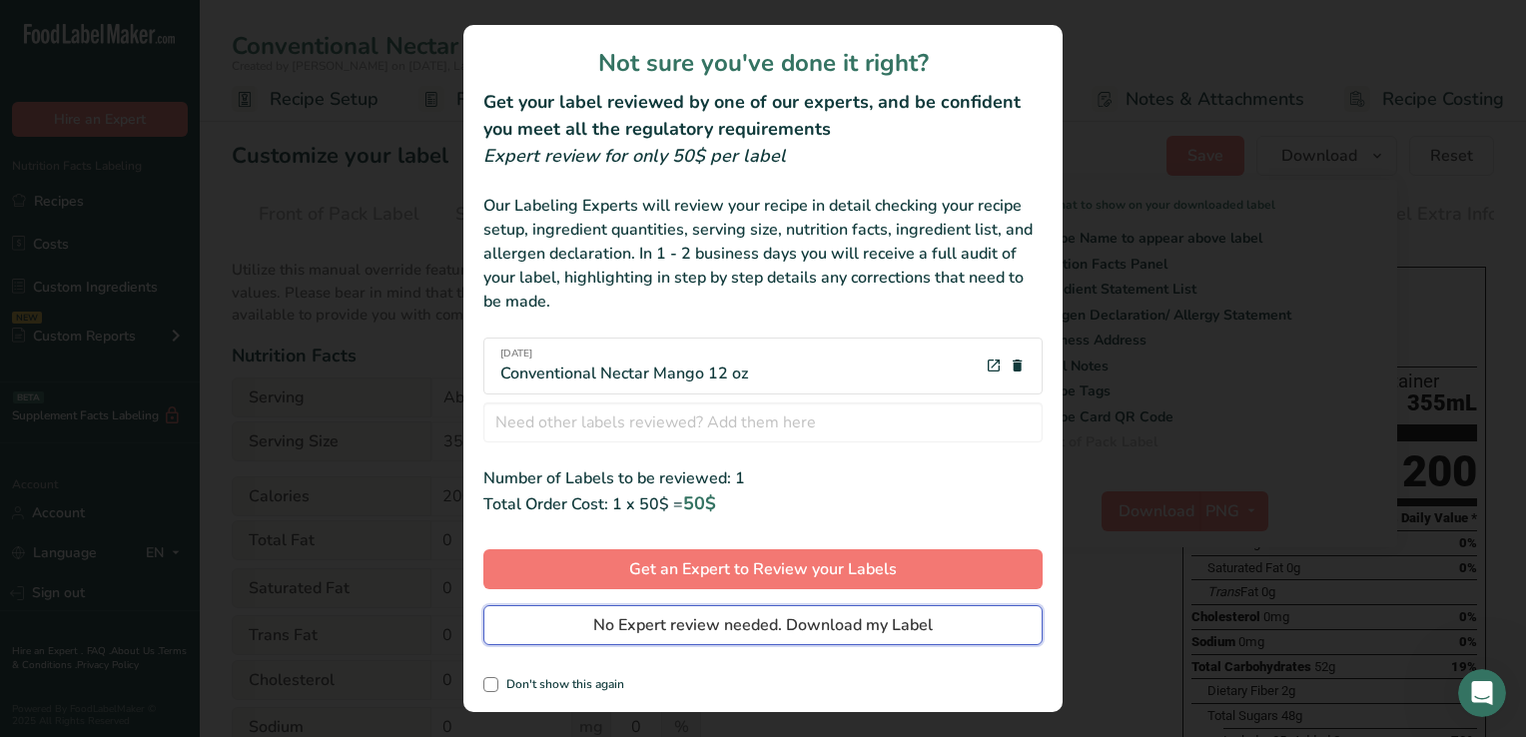
click at [708, 623] on span "No Expert review needed. Download my Label" at bounding box center [763, 625] width 340 height 24
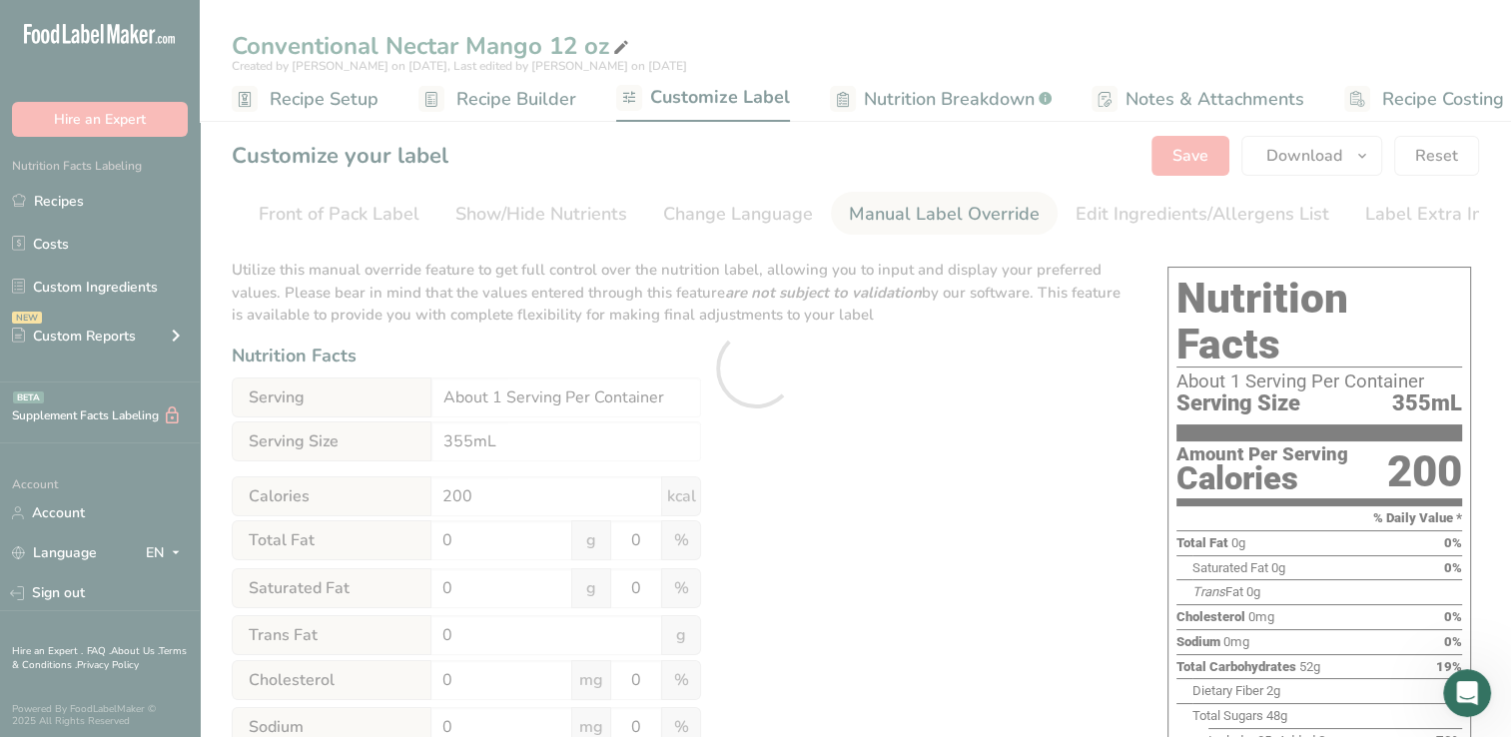
scroll to position [0, 0]
